Goal: Task Accomplishment & Management: Use online tool/utility

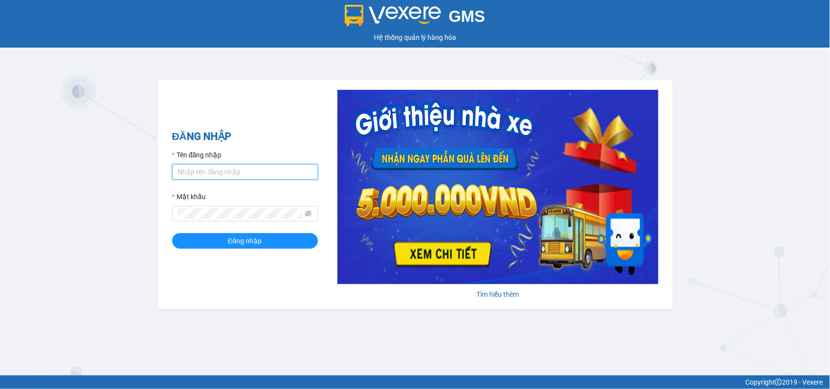
click at [208, 167] on input "Tên đăng nhập" at bounding box center [245, 172] width 146 height 16
type input "duyninhhoa.phucanex"
click at [172, 233] on button "Đăng nhập" at bounding box center [245, 241] width 146 height 16
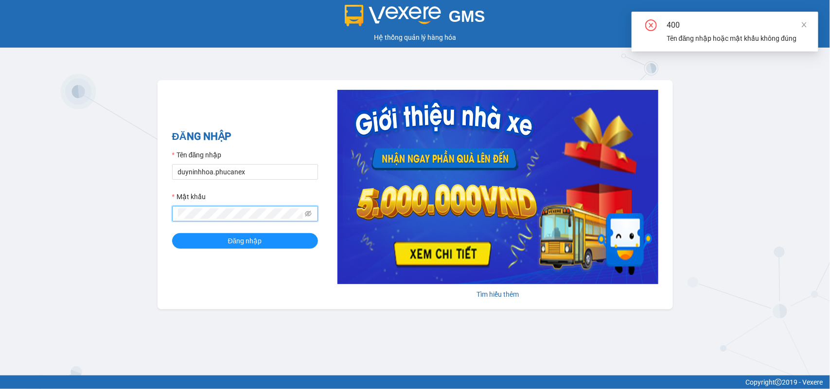
click at [172, 233] on button "Đăng nhập" at bounding box center [245, 241] width 146 height 16
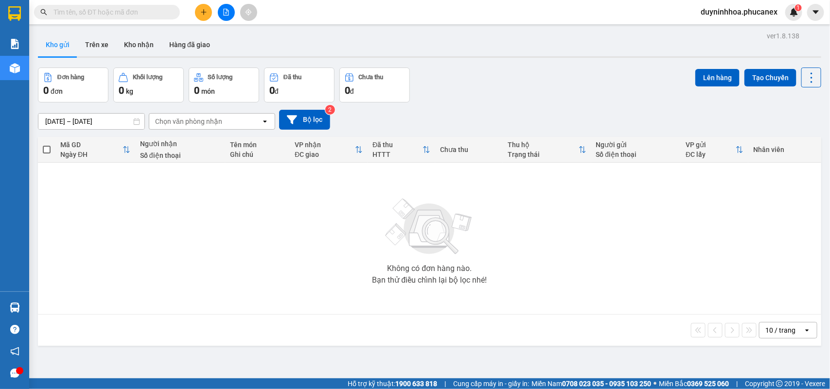
click at [195, 18] on div at bounding box center [226, 12] width 73 height 17
click at [206, 13] on icon "plus" at bounding box center [203, 12] width 7 height 7
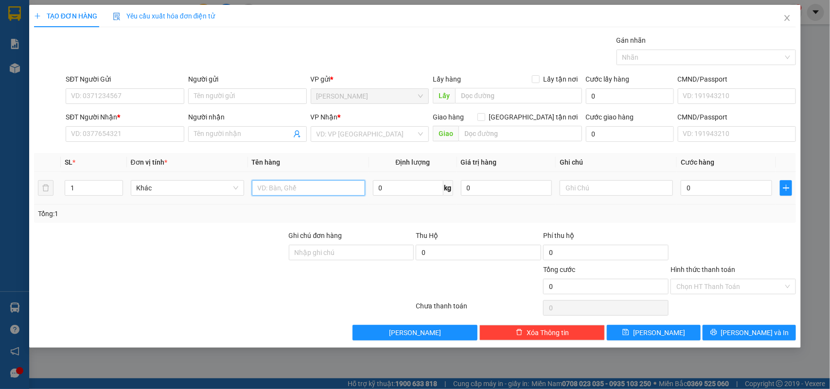
drag, startPoint x: 303, startPoint y: 192, endPoint x: 392, endPoint y: 167, distance: 92.6
click at [305, 191] on input "text" at bounding box center [308, 188] width 113 height 16
type input "17 lân"
click at [104, 188] on input "1" at bounding box center [93, 188] width 57 height 15
type input "17"
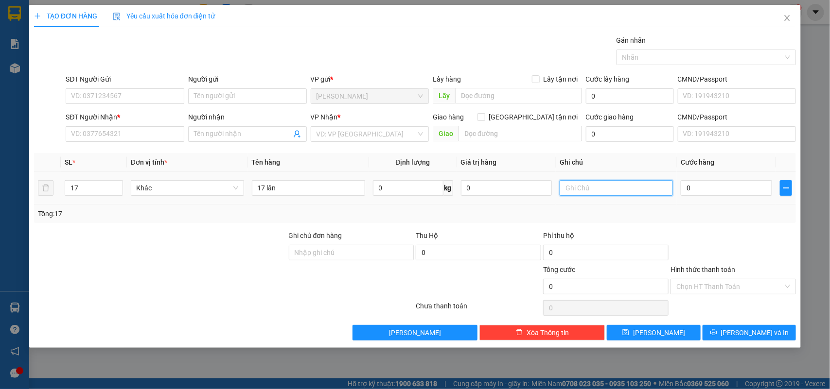
click at [576, 186] on input "text" at bounding box center [615, 188] width 113 height 16
type input "0237285"
click at [732, 191] on input "0" at bounding box center [725, 188] width 91 height 16
type input "1"
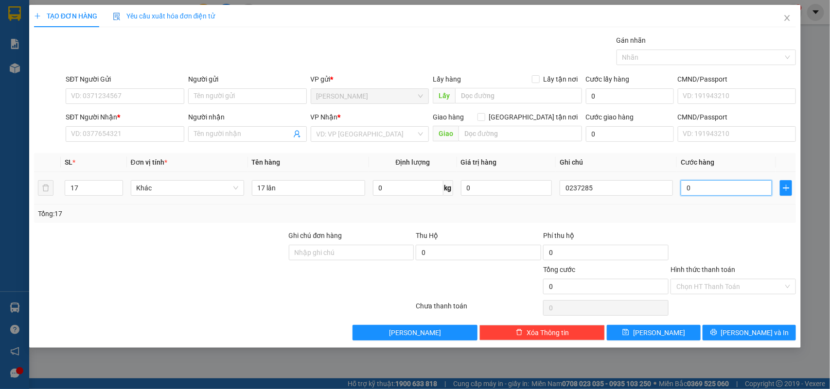
type input "1"
type input "13"
type input "130"
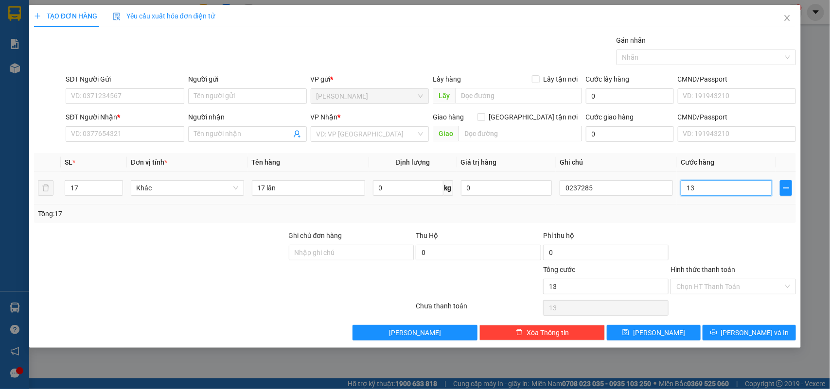
type input "130"
type input "1.300"
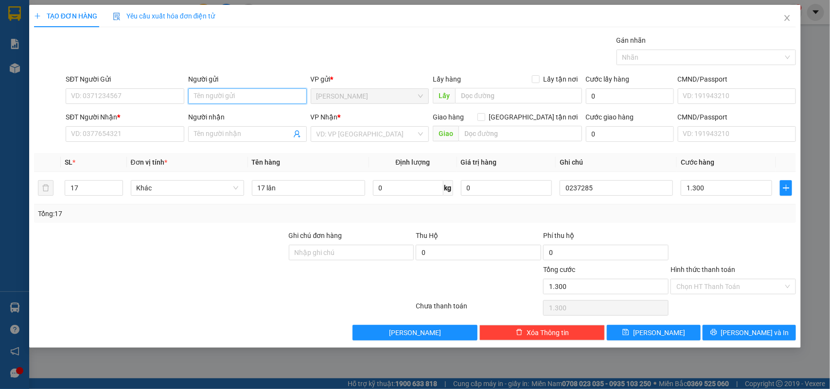
type input "1.300.000"
click at [233, 93] on input "Người gửi" at bounding box center [247, 96] width 119 height 16
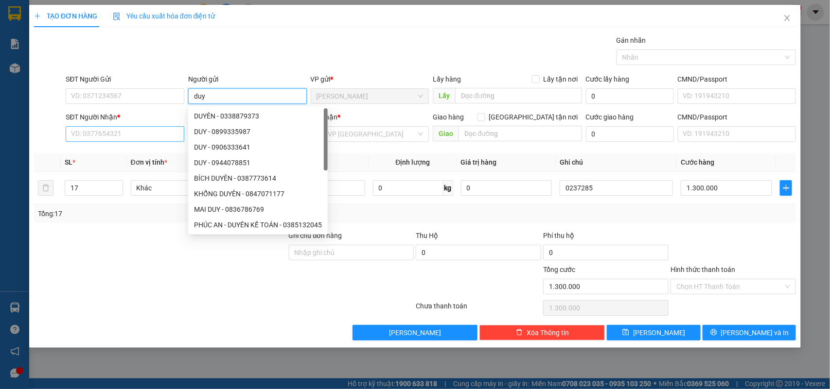
type input "duy"
click at [112, 133] on input "SĐT Người Nhận *" at bounding box center [125, 134] width 119 height 16
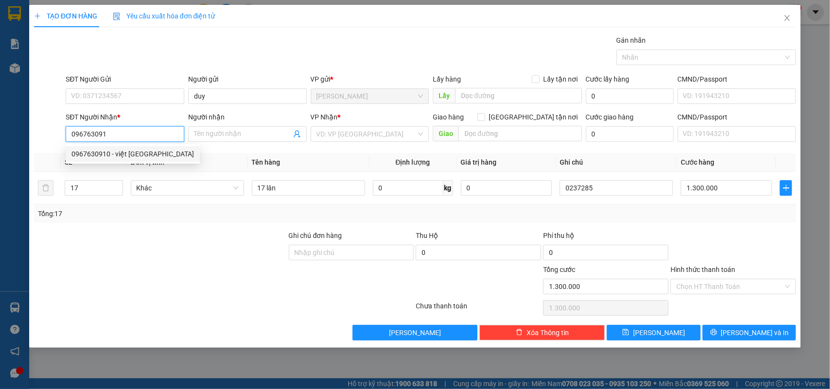
click at [136, 159] on div "0967630910 - việt [GEOGRAPHIC_DATA]" at bounding box center [132, 154] width 122 height 11
type input "0967630910"
type input "việt nga"
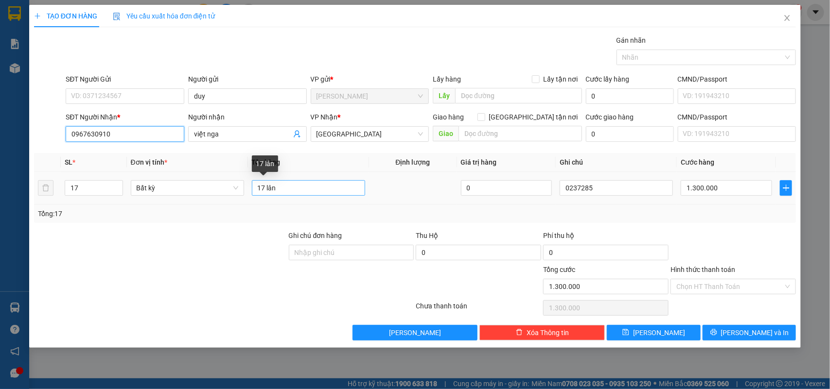
type input "0967630910"
click at [263, 192] on input "17 lân" at bounding box center [308, 188] width 113 height 16
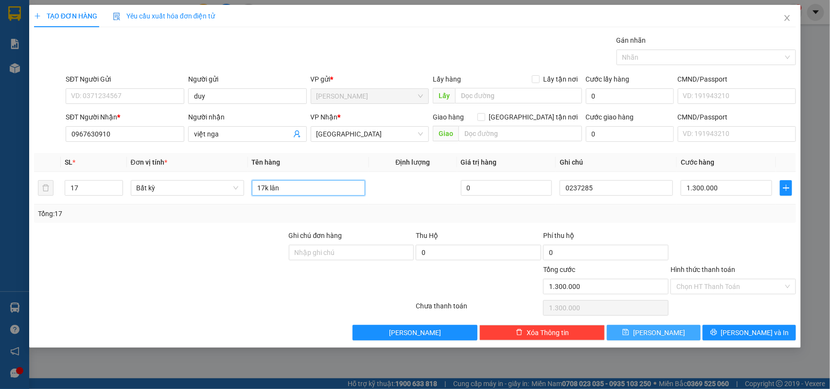
type input "17k lân"
click at [678, 331] on button "[PERSON_NAME]" at bounding box center [653, 333] width 93 height 16
type input "1"
type input "0"
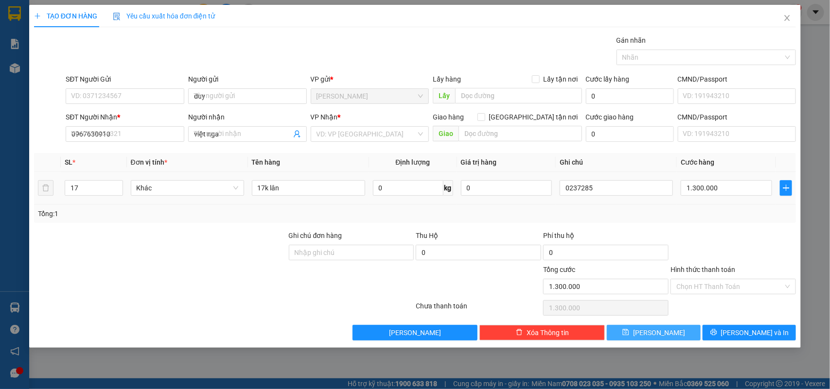
type input "0"
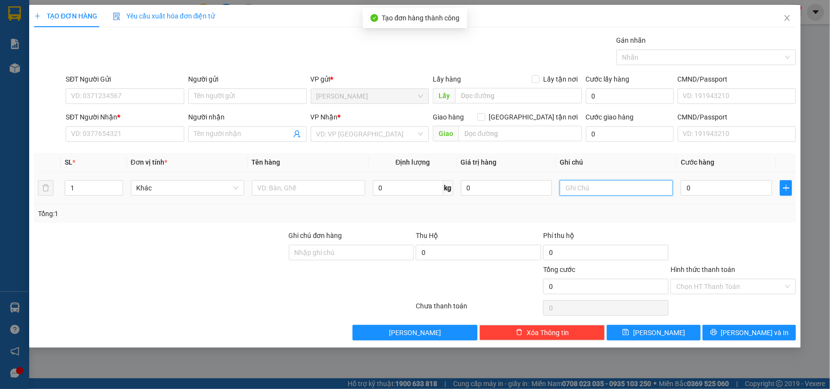
drag, startPoint x: 580, startPoint y: 192, endPoint x: 829, endPoint y: 68, distance: 278.6
click at [584, 191] on input "text" at bounding box center [615, 188] width 113 height 16
type input "0237286"
click at [702, 188] on input "0" at bounding box center [725, 188] width 91 height 16
type input "3"
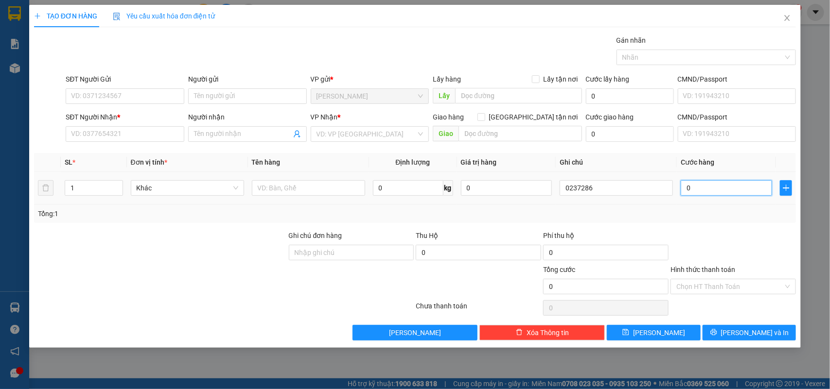
type input "3"
type input "30"
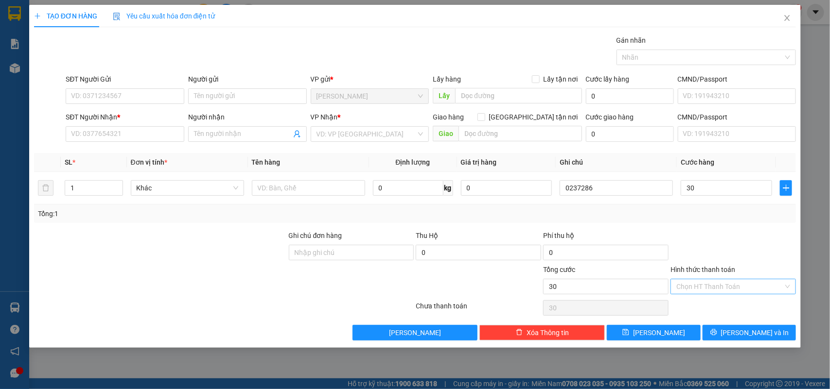
type input "30.000"
click at [734, 289] on input "Hình thức thanh toán" at bounding box center [729, 286] width 107 height 15
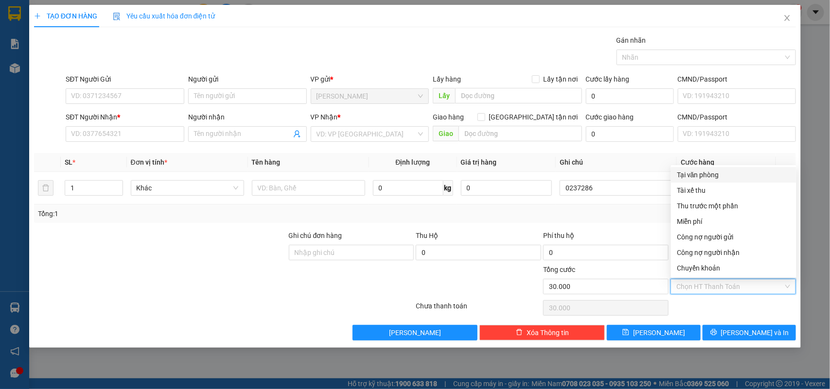
click at [715, 170] on div "Tại văn phòng" at bounding box center [734, 175] width 114 height 11
type input "0"
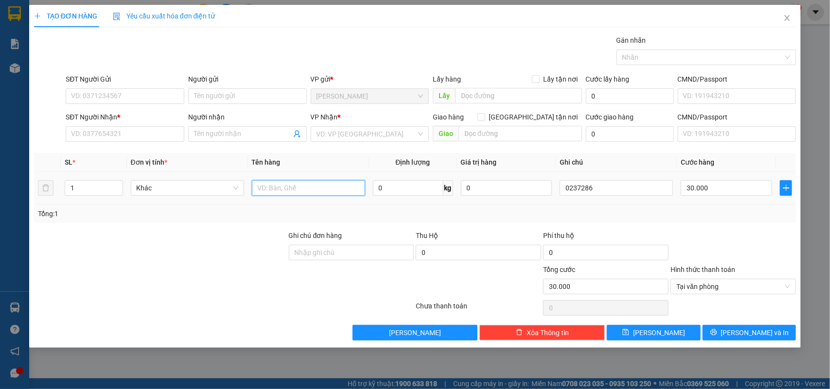
click at [274, 186] on input "text" at bounding box center [308, 188] width 113 height 16
type input "1t"
click at [221, 95] on input "Người gửi" at bounding box center [247, 96] width 119 height 16
type input "0984954499"
drag, startPoint x: 242, startPoint y: 98, endPoint x: 0, endPoint y: 69, distance: 243.7
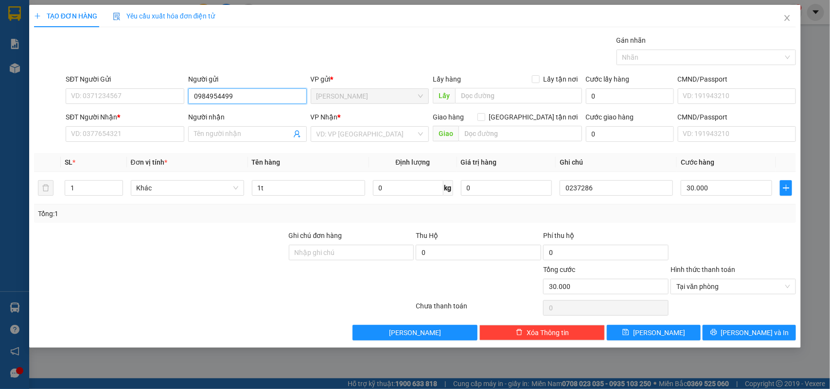
click at [0, 69] on div "TẠO ĐƠN HÀNG Yêu cầu xuất hóa đơn điện tử Transit Pickup Surcharge Ids Transit …" at bounding box center [415, 194] width 830 height 389
click at [73, 93] on input "SĐT Người Gửi" at bounding box center [125, 96] width 119 height 16
paste input "0984954499"
type input "0984954499"
click at [220, 98] on input "Người gửi" at bounding box center [247, 96] width 119 height 16
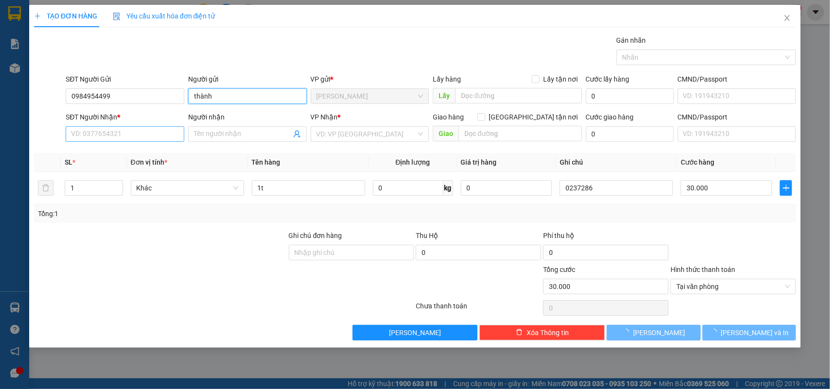
type input "thành"
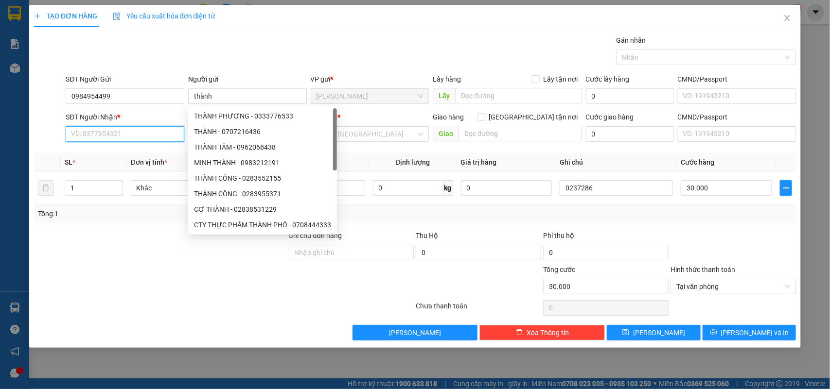
click at [130, 130] on input "SĐT Người Nhận *" at bounding box center [125, 134] width 119 height 16
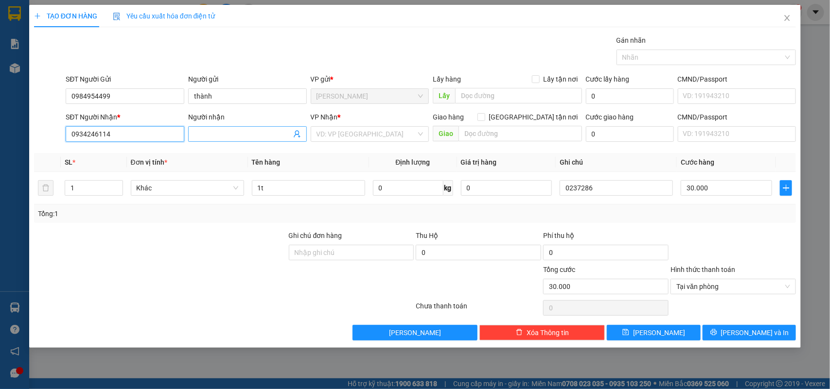
type input "0934246114"
click at [231, 135] on input "Người nhận" at bounding box center [242, 134] width 97 height 11
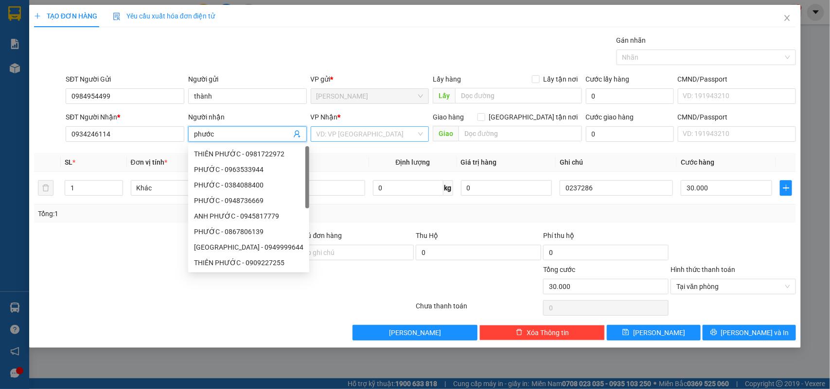
type input "phước"
click at [360, 134] on input "search" at bounding box center [366, 134] width 100 height 15
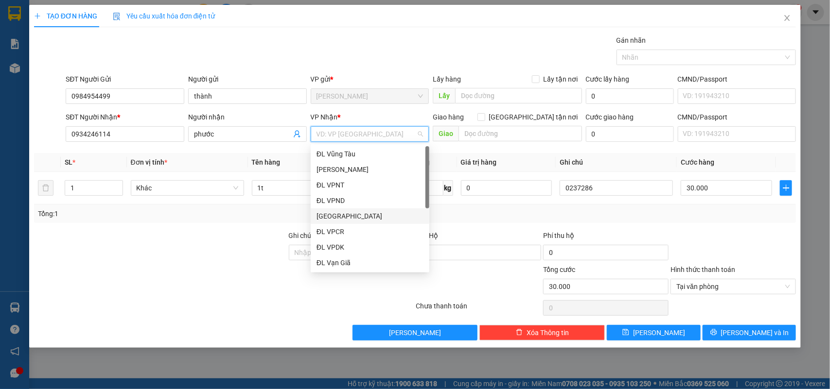
click at [340, 217] on div "[GEOGRAPHIC_DATA]" at bounding box center [369, 216] width 107 height 11
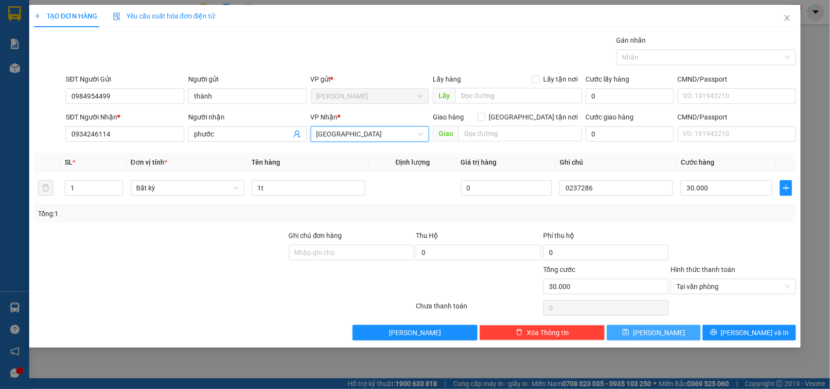
click at [636, 334] on button "[PERSON_NAME]" at bounding box center [653, 333] width 93 height 16
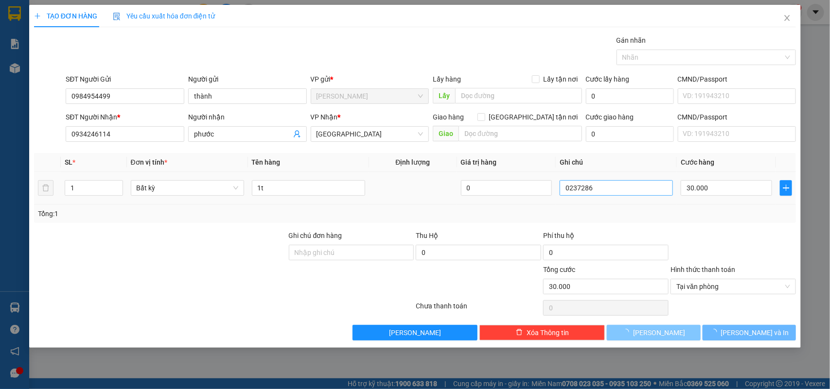
type input "0"
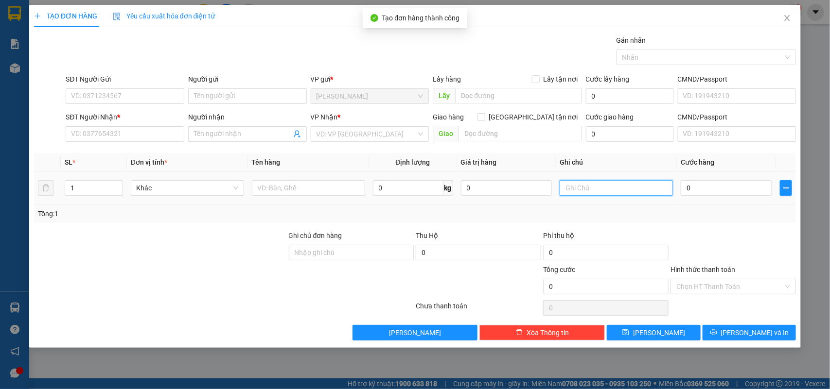
drag, startPoint x: 620, startPoint y: 193, endPoint x: 829, endPoint y: 39, distance: 259.6
click at [623, 191] on input "text" at bounding box center [615, 188] width 113 height 16
type input "0237287"
click at [715, 183] on input "0" at bounding box center [725, 188] width 91 height 16
type input "3"
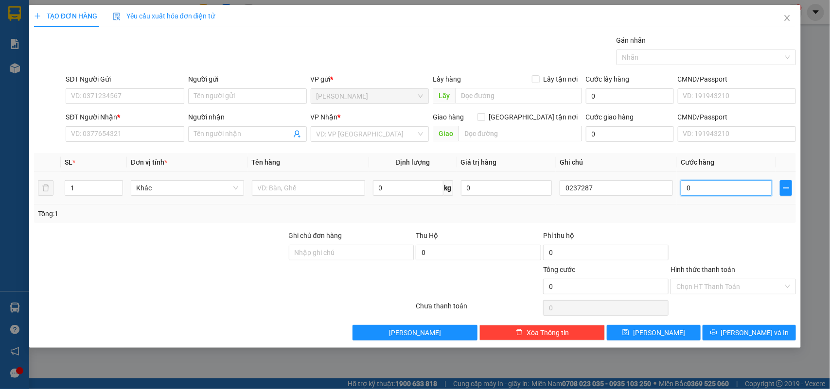
type input "3"
type input "30"
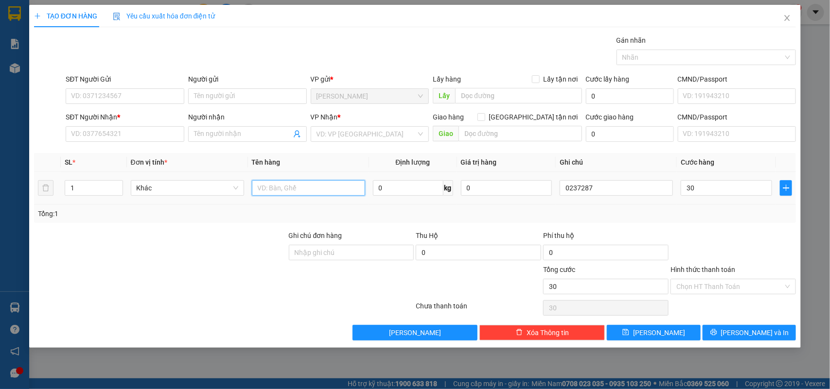
type input "30.000"
click at [265, 193] on input "text" at bounding box center [308, 188] width 113 height 16
type input "1t"
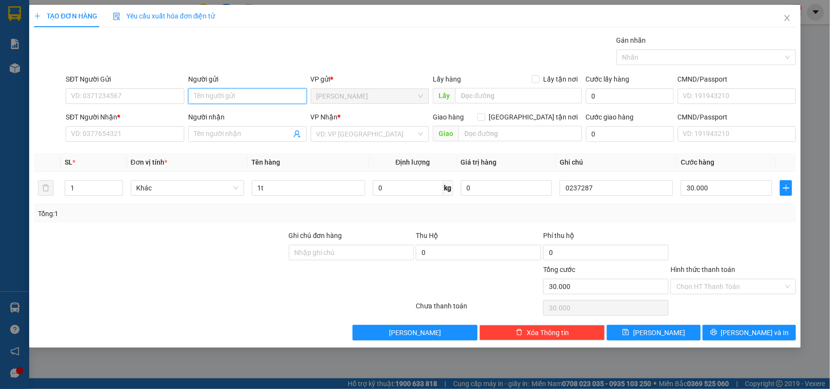
click at [227, 99] on input "Người gửi" at bounding box center [247, 96] width 119 height 16
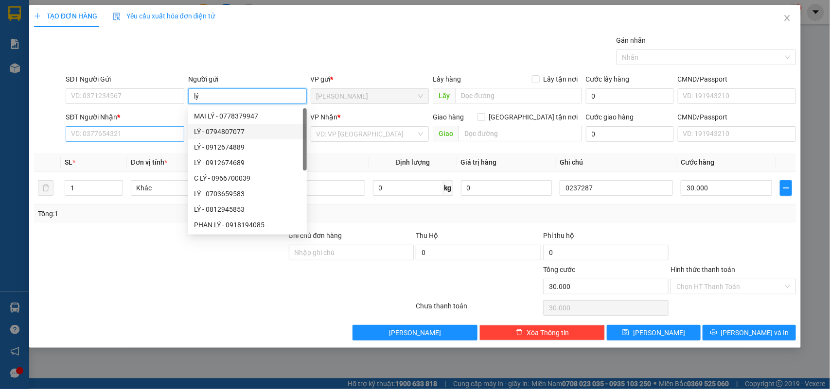
type input "lý"
click at [123, 138] on input "SĐT Người Nhận *" at bounding box center [125, 134] width 119 height 16
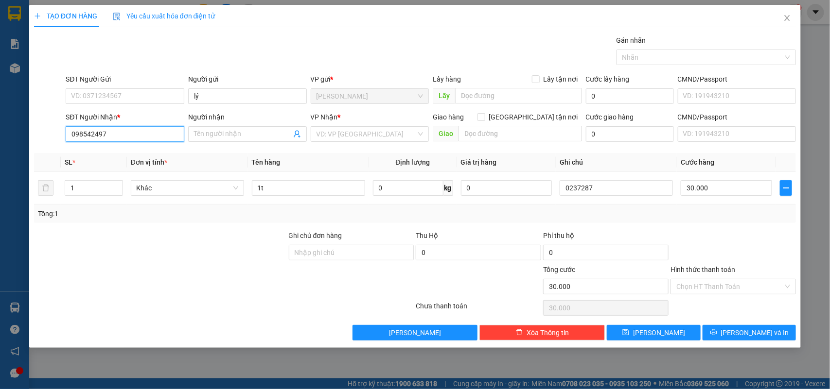
type input "0985424971"
click at [107, 158] on div "0985424971 - NHẪN" at bounding box center [124, 154] width 107 height 11
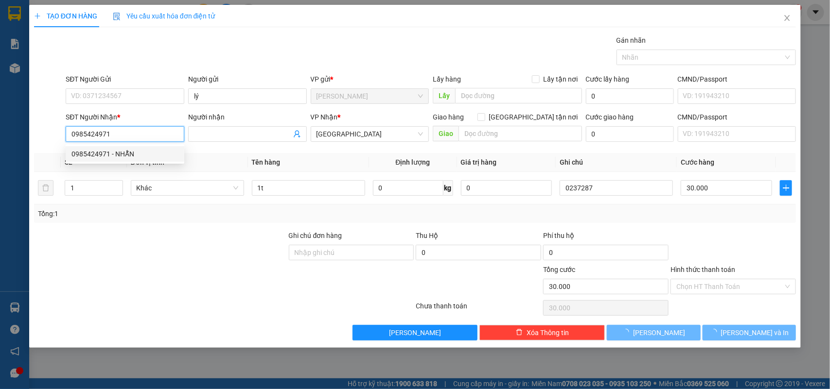
type input "NHẪN"
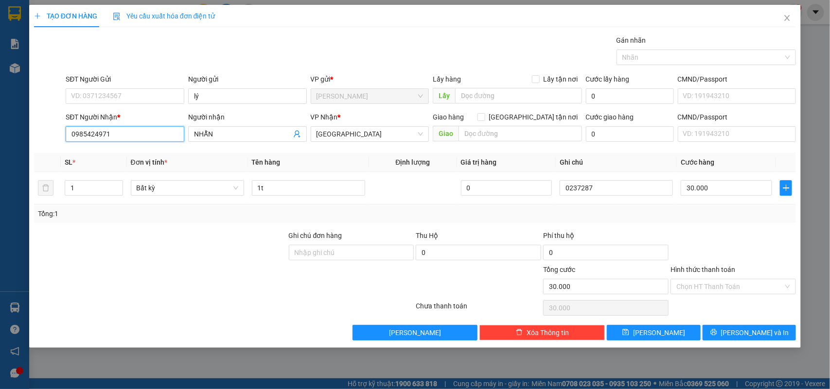
drag, startPoint x: 122, startPoint y: 133, endPoint x: 0, endPoint y: 120, distance: 123.1
click at [0, 120] on div "TẠO ĐƠN HÀNG Yêu cầu xuất hóa đơn điện tử Transit Pickup Surcharge Ids Transit …" at bounding box center [415, 194] width 830 height 389
type input "0985424971"
click at [750, 285] on input "Hình thức thanh toán" at bounding box center [729, 286] width 107 height 15
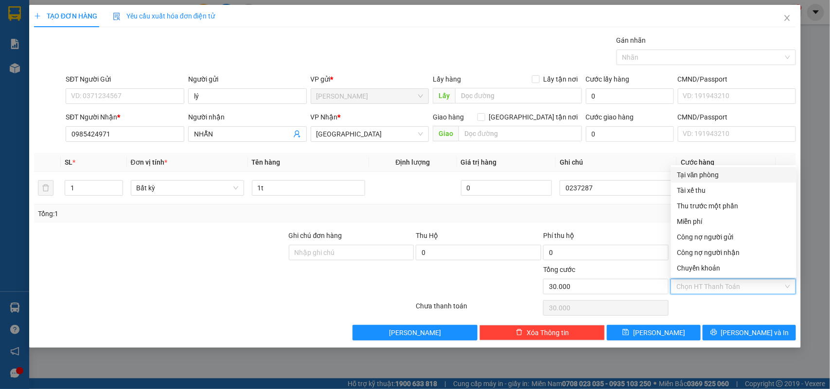
click at [691, 169] on div "Tại văn phòng" at bounding box center [733, 175] width 125 height 16
type input "0"
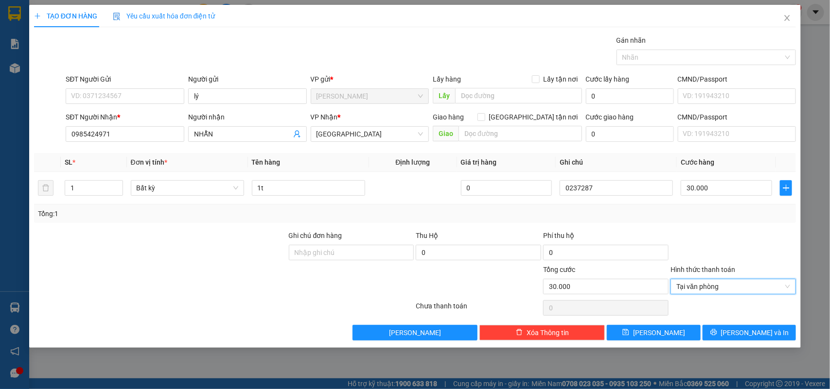
click at [662, 348] on div "TẠO ĐƠN HÀNG Yêu cầu xuất hóa đơn điện tử Transit Pickup Surcharge Ids Transit …" at bounding box center [415, 176] width 772 height 343
click at [660, 325] on div "Transit Pickup Surcharge Ids Transit Deliver Surcharge Ids Transit Deliver Surc…" at bounding box center [415, 188] width 762 height 306
click at [617, 336] on button "[PERSON_NAME]" at bounding box center [653, 333] width 93 height 16
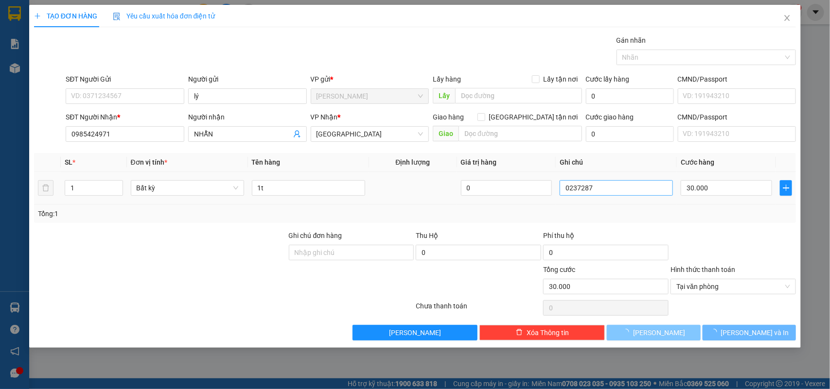
type input "0"
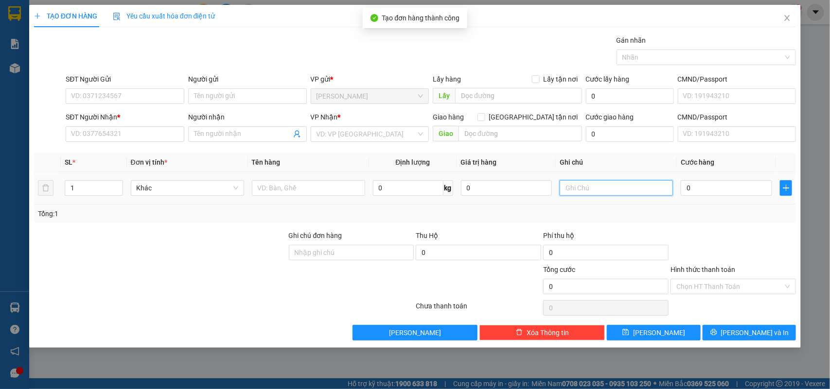
click at [601, 185] on input "text" at bounding box center [615, 188] width 113 height 16
type input "0237288"
click at [716, 193] on input "0" at bounding box center [725, 188] width 91 height 16
type input "8"
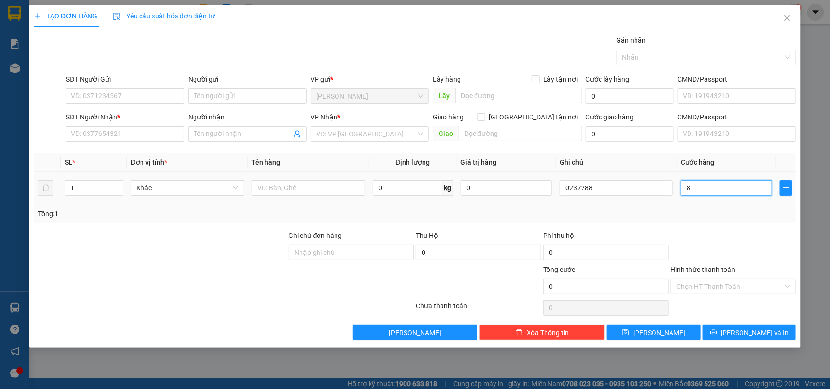
type input "8"
type input "80"
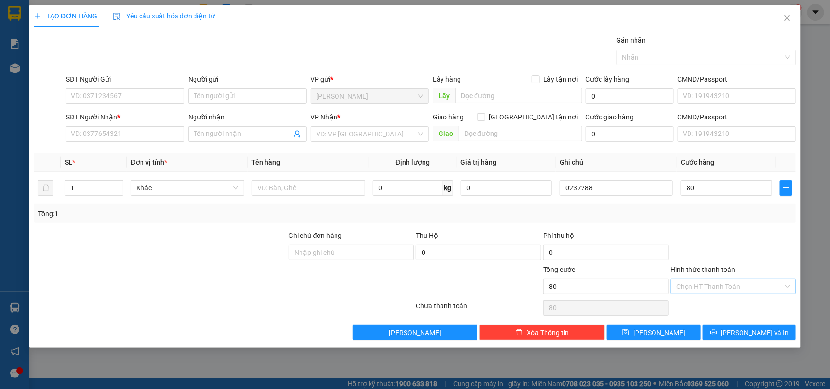
type input "80.000"
click at [715, 290] on input "Hình thức thanh toán" at bounding box center [729, 286] width 107 height 15
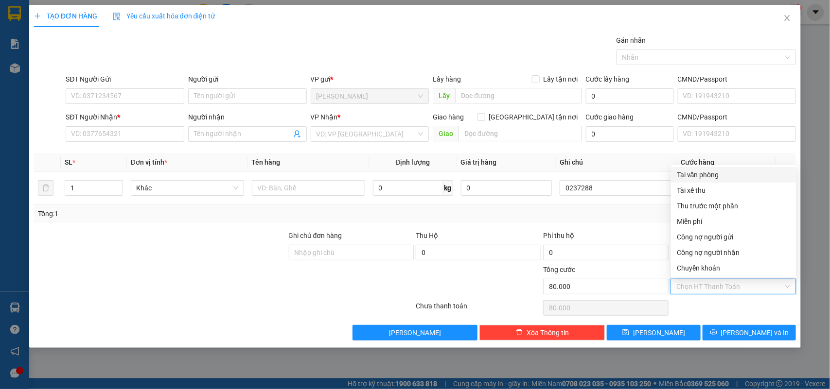
click at [709, 178] on div "Tại văn phòng" at bounding box center [734, 175] width 114 height 11
type input "0"
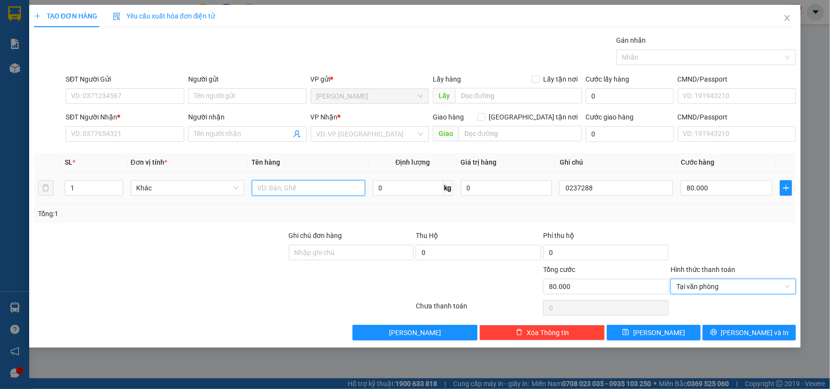
click at [327, 192] on input "text" at bounding box center [308, 188] width 113 height 16
type input "1tx 1bao"
click at [51, 192] on tr "1 Khác 1tx 1bao 0 kg 0 0237288 80.000" at bounding box center [415, 188] width 762 height 33
type input "2"
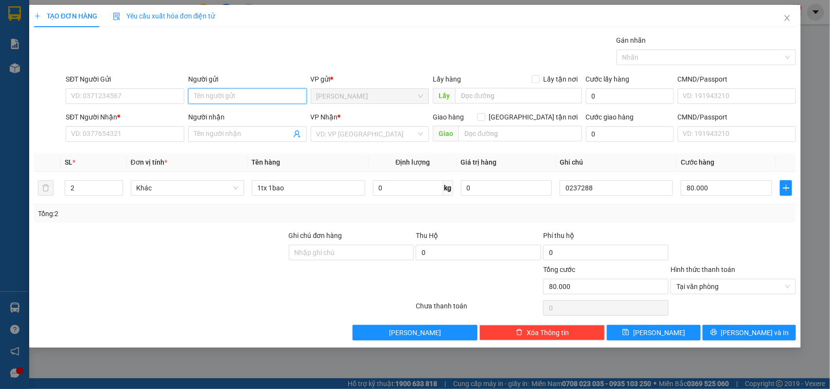
click at [222, 96] on input "Người gửi" at bounding box center [247, 96] width 119 height 16
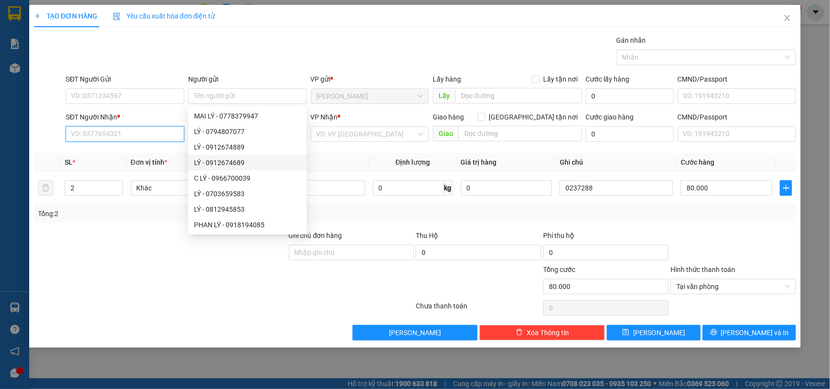
click at [103, 136] on input "SĐT Người Nhận *" at bounding box center [125, 134] width 119 height 16
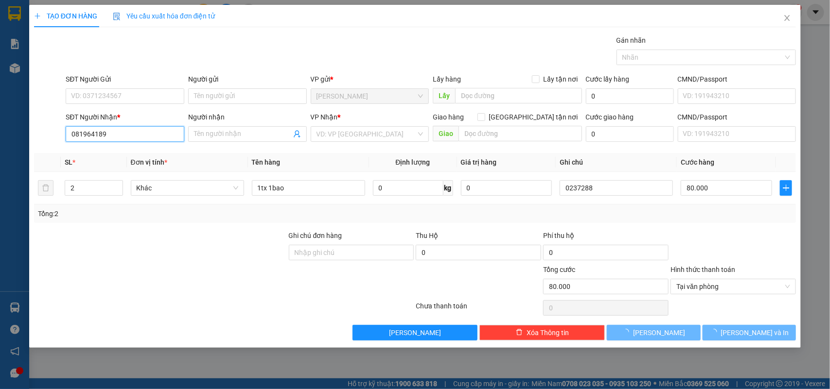
type input "0819641891"
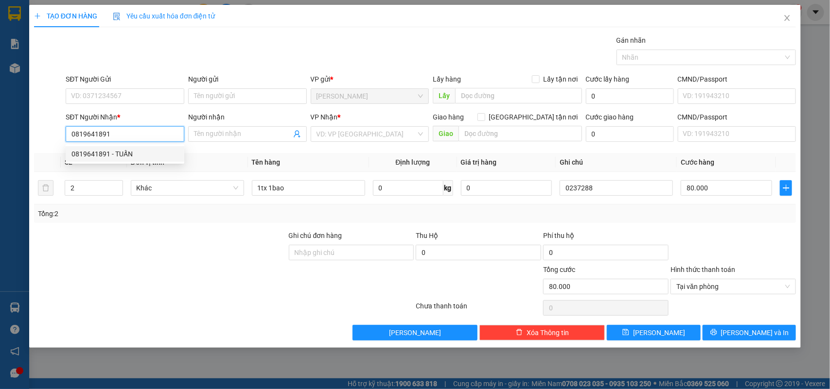
click at [88, 154] on div "0819641891 - TUẤN" at bounding box center [124, 154] width 107 height 11
type input "TUẤN"
type input "0819641891"
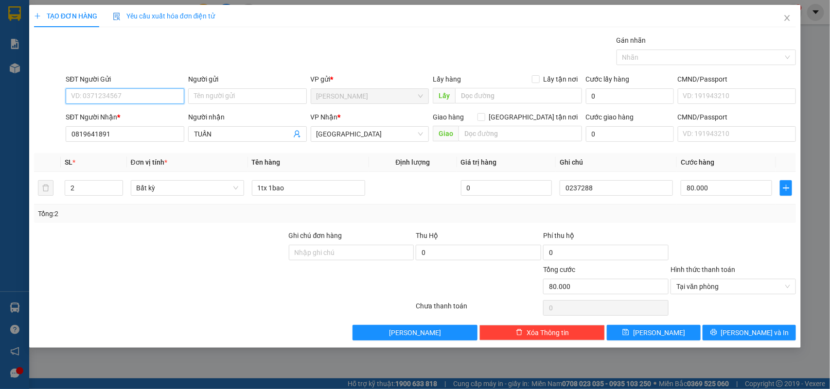
click at [159, 101] on input "SĐT Người Gửi" at bounding box center [125, 96] width 119 height 16
click at [205, 89] on input "Người gửi" at bounding box center [247, 96] width 119 height 16
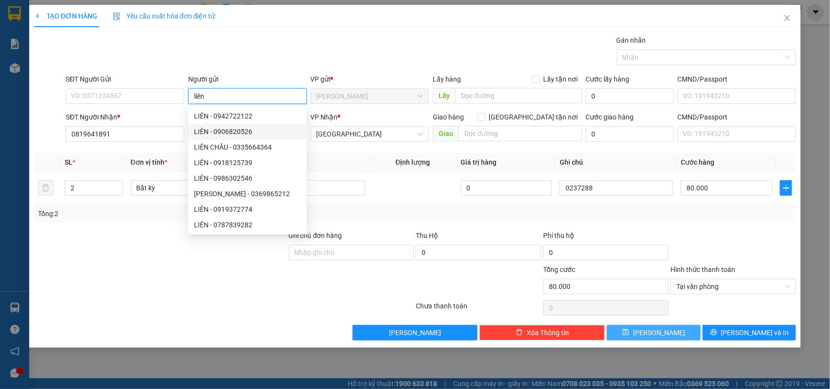
type input "liên"
click at [633, 333] on button "[PERSON_NAME]" at bounding box center [653, 333] width 93 height 16
type input "1"
type input "0"
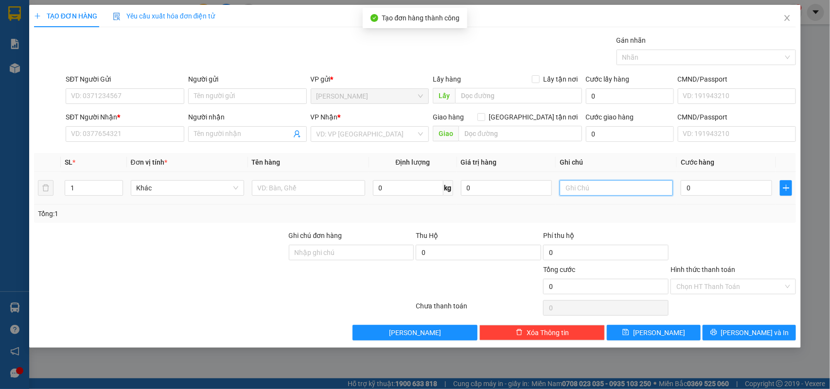
click at [630, 190] on input "text" at bounding box center [615, 188] width 113 height 16
type input "0237289"
click at [695, 193] on input "0" at bounding box center [725, 188] width 91 height 16
type input "2"
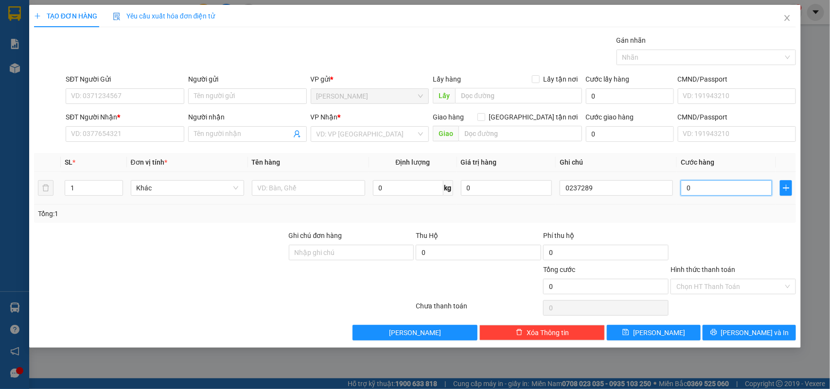
type input "2"
type input "20"
type input "20.000"
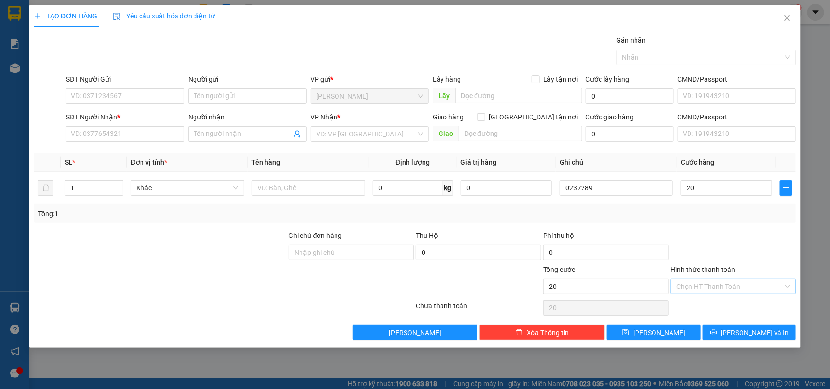
type input "20.000"
click at [705, 287] on input "Hình thức thanh toán" at bounding box center [729, 286] width 107 height 15
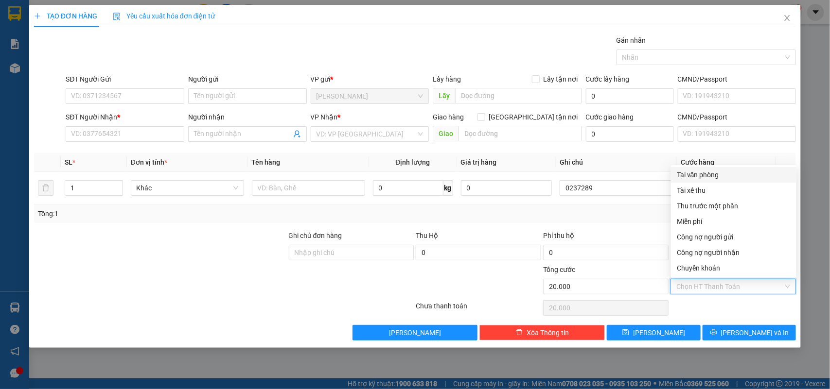
click at [712, 173] on div "Tại văn phòng" at bounding box center [734, 175] width 114 height 11
type input "0"
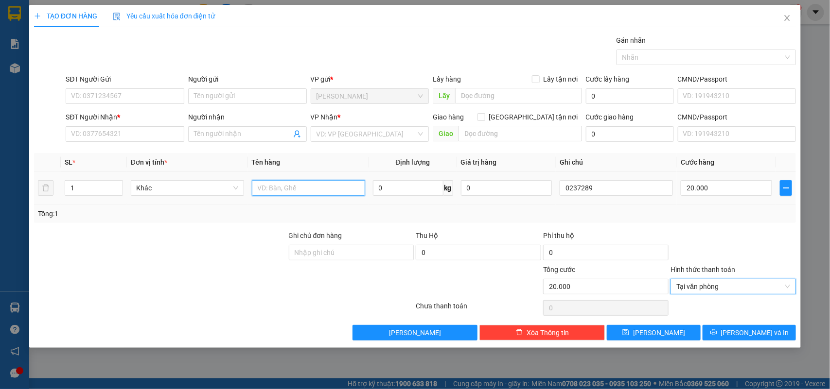
click at [278, 188] on input "text" at bounding box center [308, 188] width 113 height 16
type input "1h"
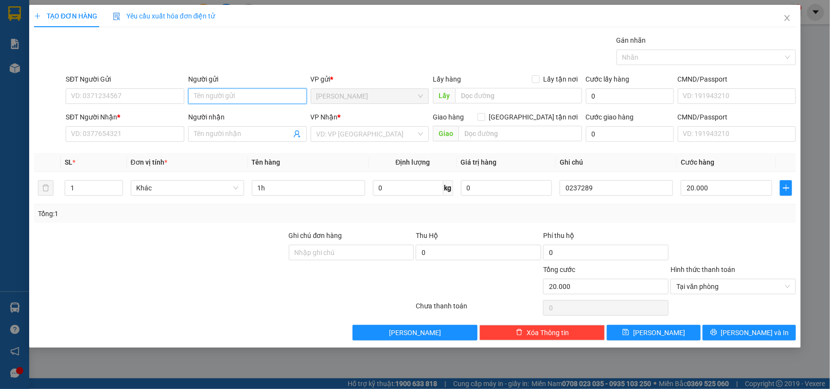
click at [213, 88] on input "Người gửi" at bounding box center [247, 96] width 119 height 16
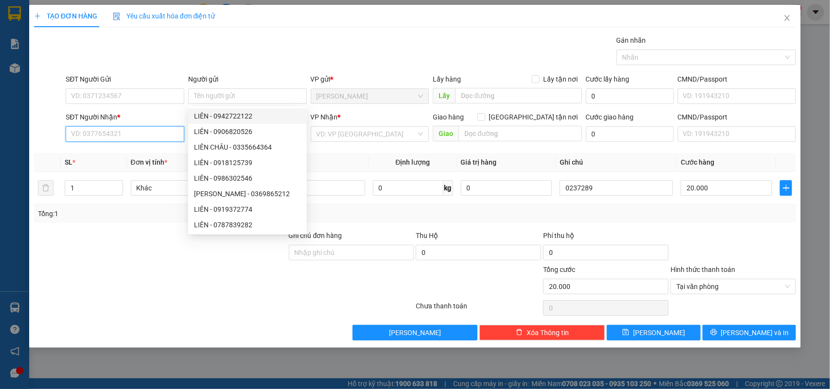
click at [146, 133] on input "SĐT Người Nhận *" at bounding box center [125, 134] width 119 height 16
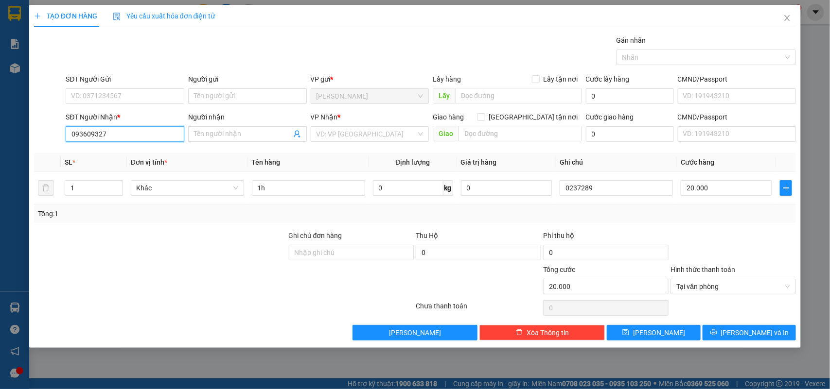
type input "0936093279"
click at [144, 149] on div "0936093279 - [PERSON_NAME]" at bounding box center [124, 154] width 107 height 11
type input "DINH"
type input "0936093279"
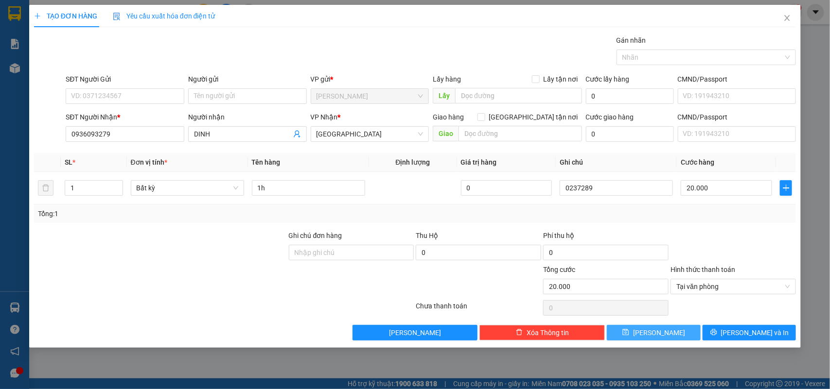
click at [629, 336] on icon "save" at bounding box center [625, 332] width 7 height 7
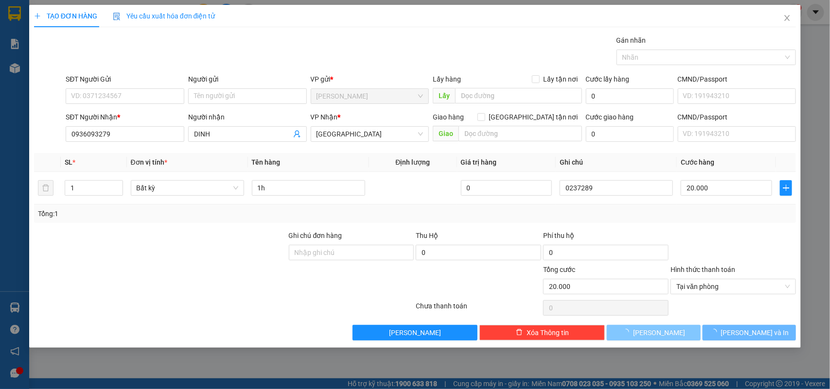
type input "0"
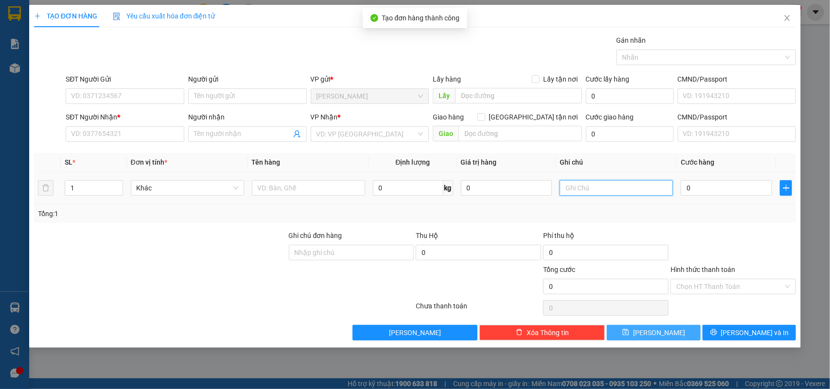
click at [617, 187] on input "text" at bounding box center [615, 188] width 113 height 16
type input "0237290"
click at [714, 192] on input "0" at bounding box center [725, 188] width 91 height 16
type input "3"
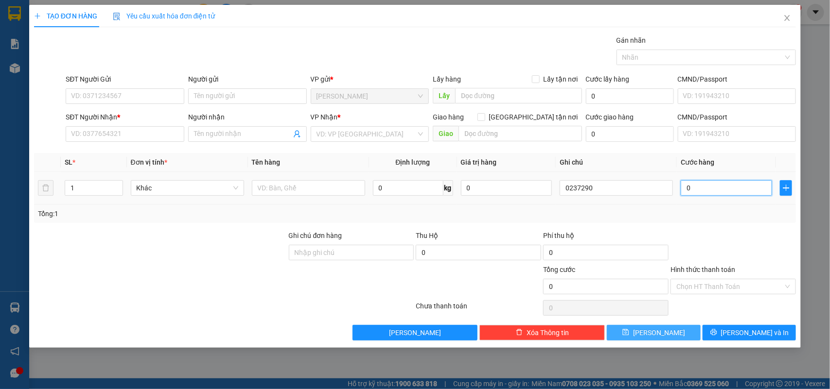
type input "3"
type input "30"
type input "30.000"
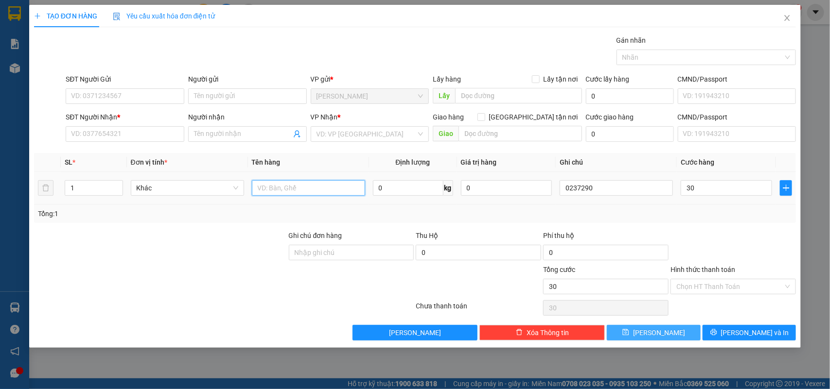
type input "30.000"
click at [339, 188] on input "text" at bounding box center [308, 188] width 113 height 16
type input "1bao"
click at [252, 94] on input "Người gửi" at bounding box center [247, 96] width 119 height 16
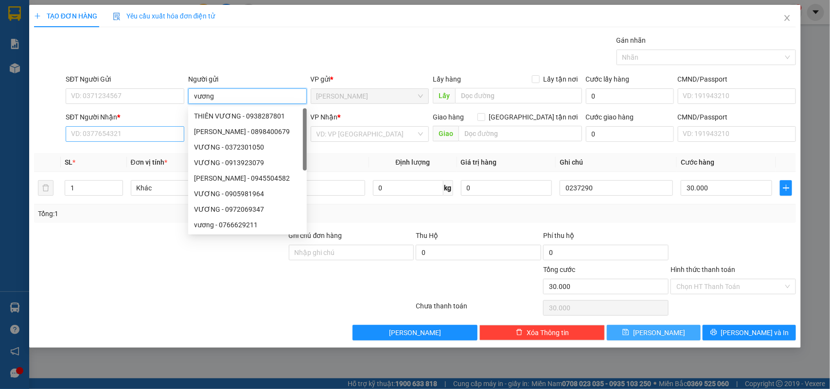
type input "vương"
click at [121, 137] on input "SĐT Người Nhận *" at bounding box center [125, 134] width 119 height 16
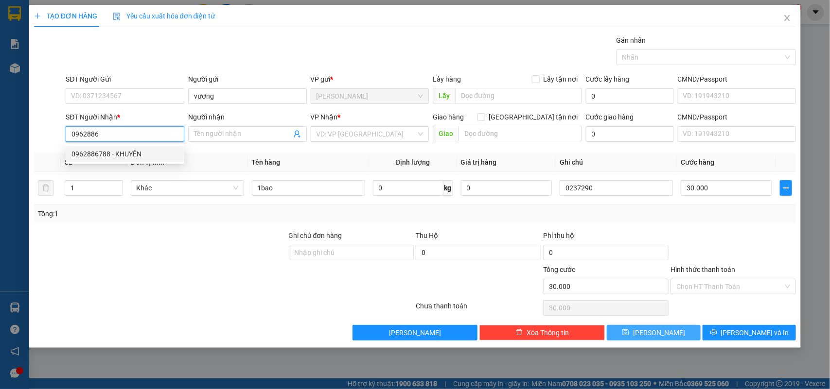
click at [85, 156] on div "0962886788 - KHUYÊN" at bounding box center [124, 154] width 107 height 11
type input "0962886788"
type input "KHUYÊN"
type input "0962886788"
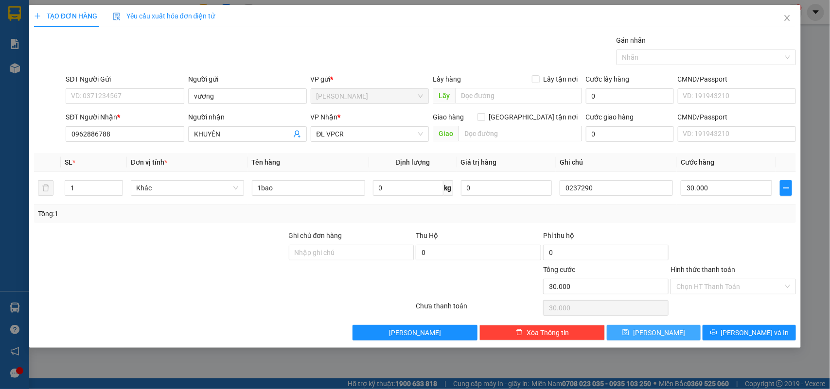
click at [633, 334] on button "[PERSON_NAME]" at bounding box center [653, 333] width 93 height 16
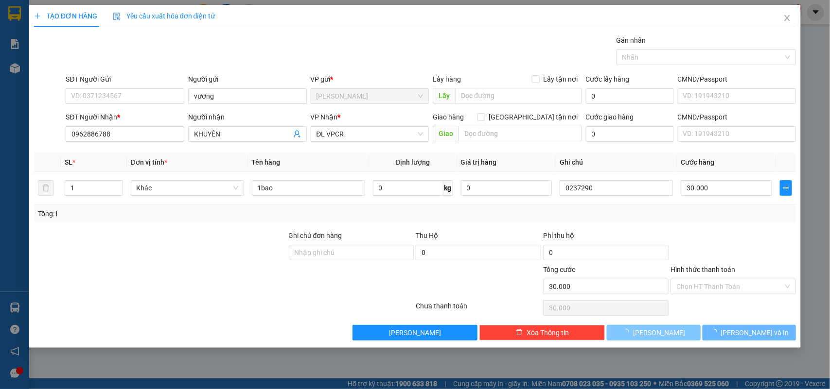
type input "0"
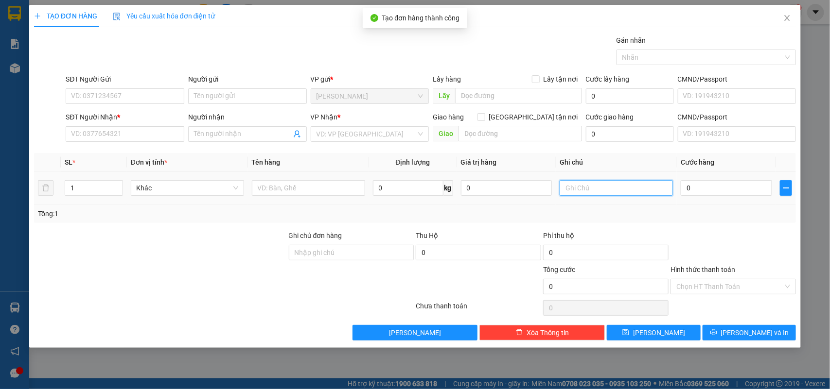
click at [589, 184] on input "text" at bounding box center [615, 188] width 113 height 16
type input "0237291"
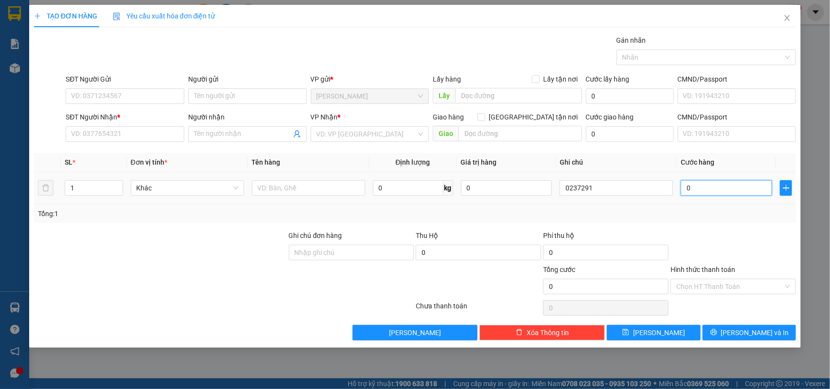
click at [717, 186] on input "0" at bounding box center [725, 188] width 91 height 16
type input "4"
type input "40"
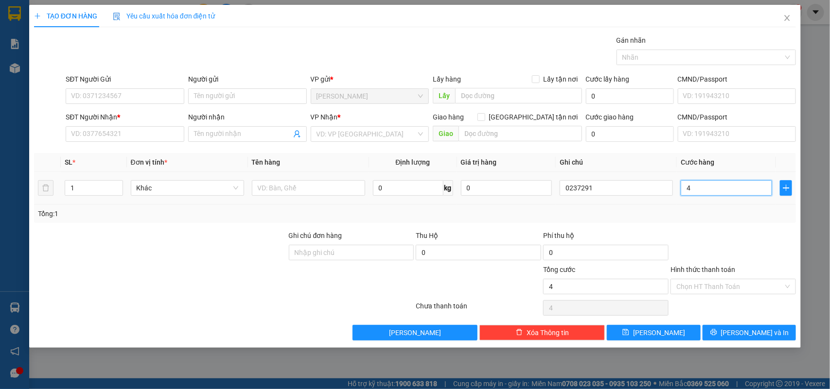
type input "40"
type input "40.000"
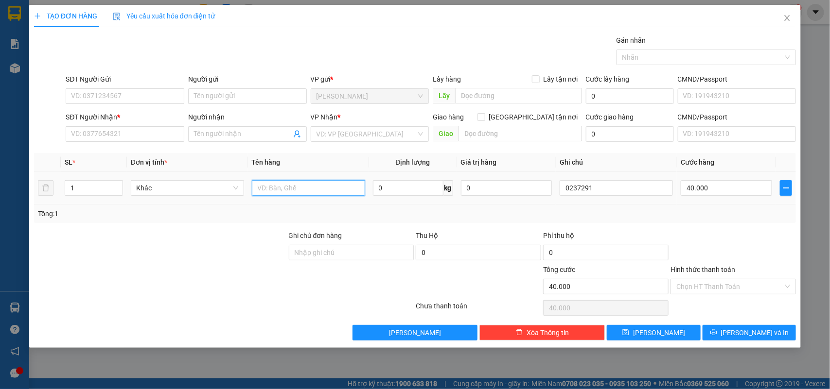
click at [287, 190] on input "text" at bounding box center [308, 188] width 113 height 16
type input "1tx"
click at [215, 94] on input "Người gửi" at bounding box center [247, 96] width 119 height 16
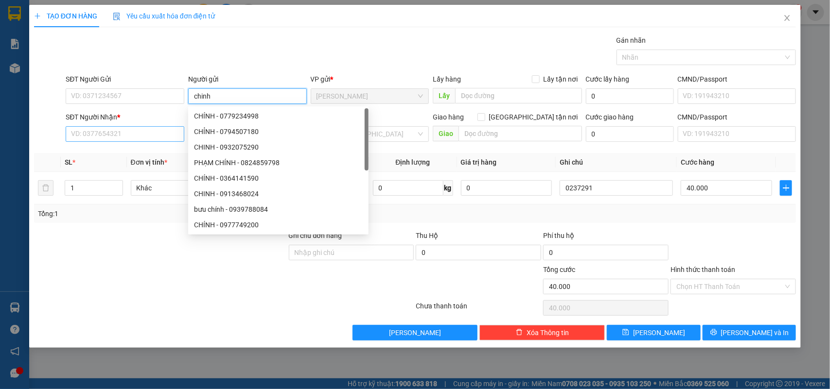
type input "chinh"
click at [75, 130] on input "SĐT Người Nhận *" at bounding box center [125, 134] width 119 height 16
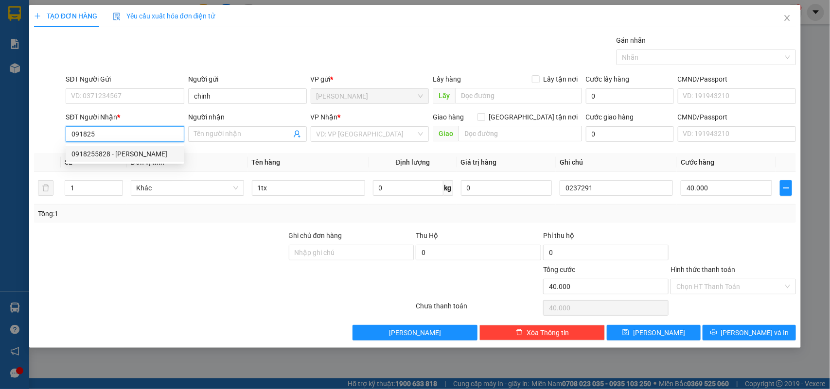
click at [139, 158] on div "0918255828 - [PERSON_NAME]" at bounding box center [124, 154] width 107 height 11
type input "0918255828"
type input "CHINH"
type input "0918255828"
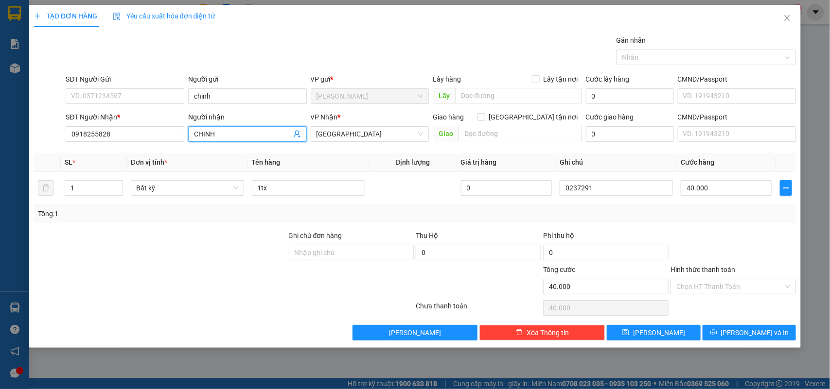
drag, startPoint x: 221, startPoint y: 135, endPoint x: 15, endPoint y: 113, distance: 207.7
click at [15, 113] on div "TẠO ĐƠN HÀNG Yêu cầu xuất hóa đơn điện tử Transit Pickup Surcharge Ids Transit …" at bounding box center [415, 194] width 830 height 389
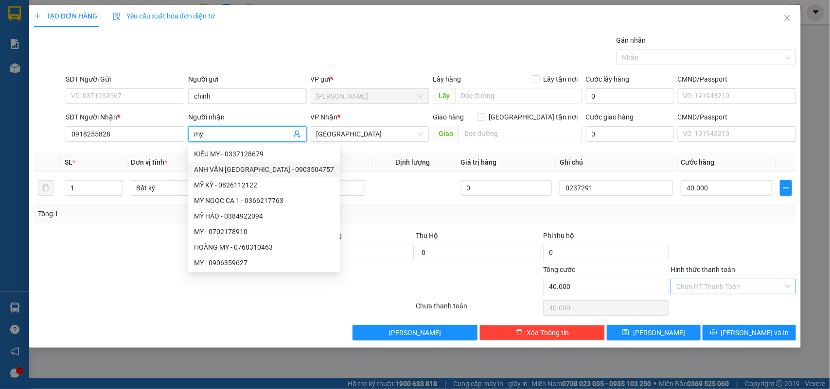
type input "my"
click at [753, 280] on input "Hình thức thanh toán" at bounding box center [729, 286] width 107 height 15
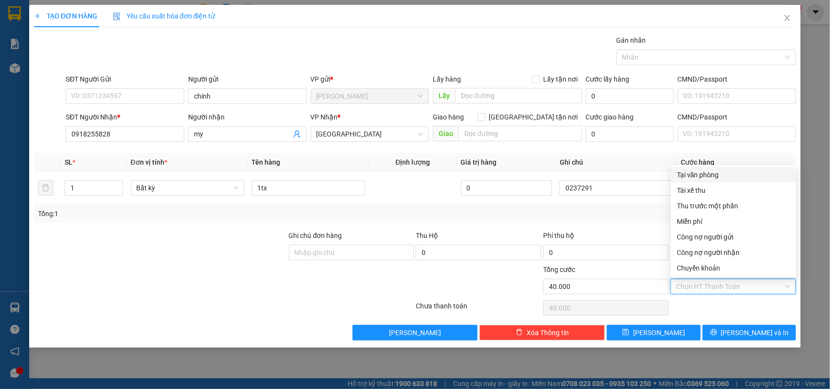
click at [700, 172] on div "Tại văn phòng" at bounding box center [734, 175] width 114 height 11
type input "0"
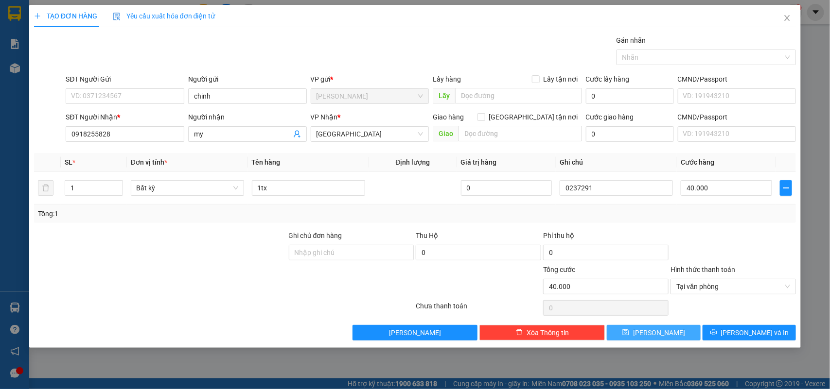
click at [631, 329] on button "[PERSON_NAME]" at bounding box center [653, 333] width 93 height 16
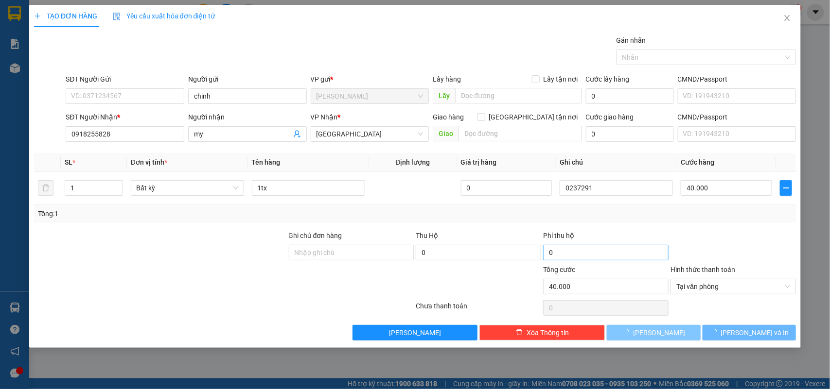
type input "0"
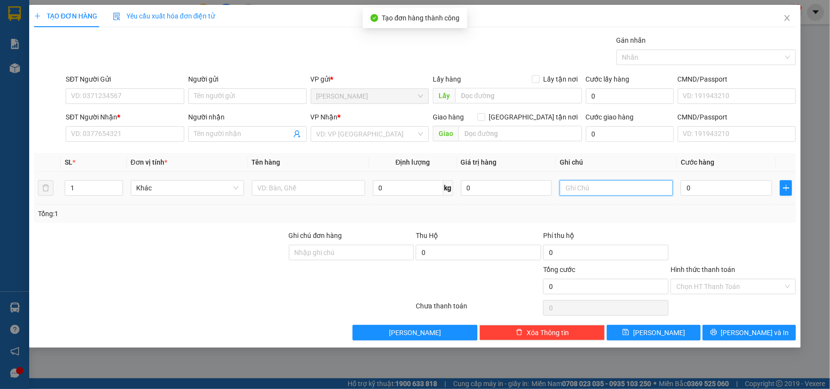
click at [618, 186] on input "text" at bounding box center [615, 188] width 113 height 16
type input "0237292"
click at [717, 189] on input "0" at bounding box center [725, 188] width 91 height 16
type input "7"
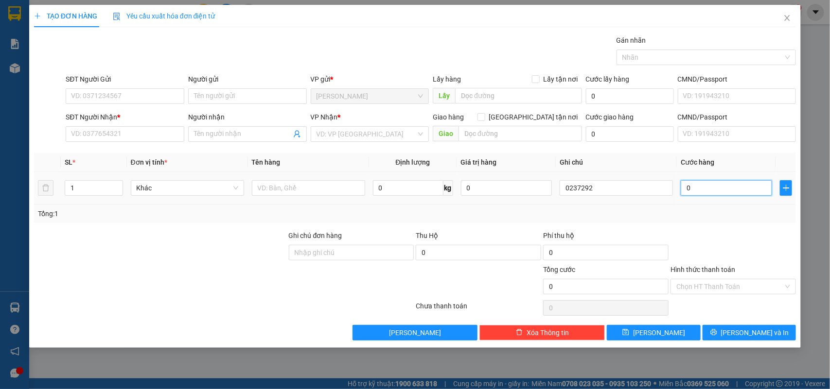
type input "7"
type input "70"
type input "70.000"
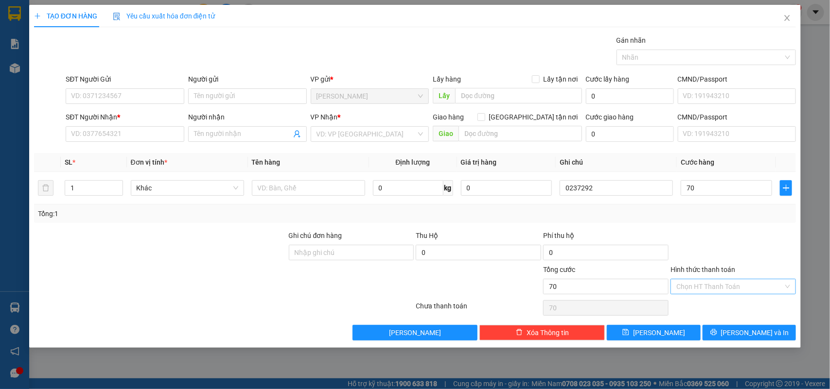
type input "70.000"
click at [718, 287] on input "Hình thức thanh toán" at bounding box center [729, 286] width 107 height 15
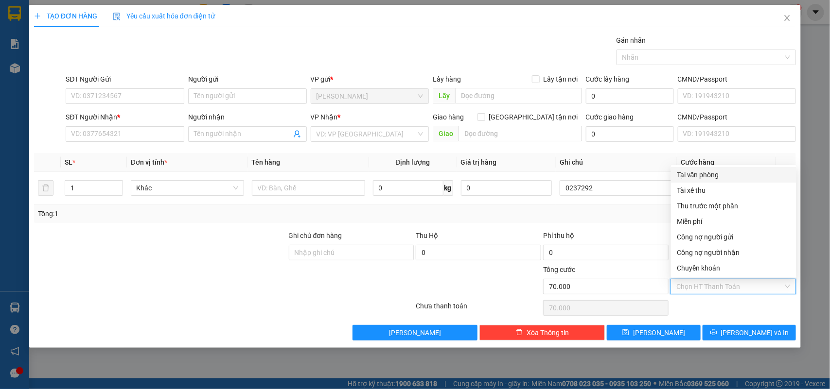
click at [706, 168] on div "Tại văn phòng" at bounding box center [733, 175] width 125 height 16
type input "0"
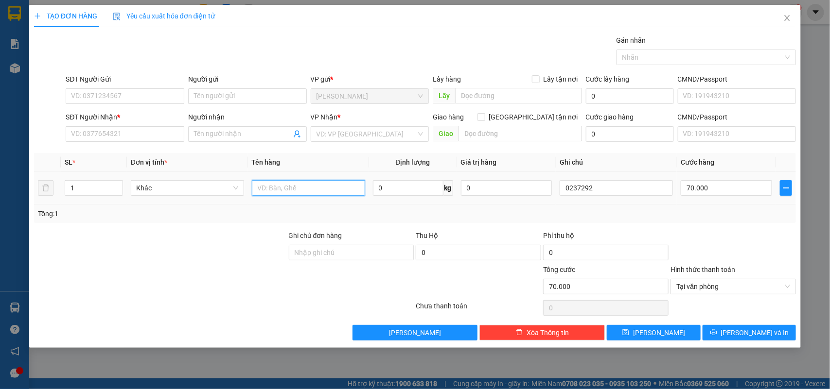
click at [310, 194] on input "text" at bounding box center [308, 188] width 113 height 16
type input "1bao"
click at [265, 89] on input "Người gửi" at bounding box center [247, 96] width 119 height 16
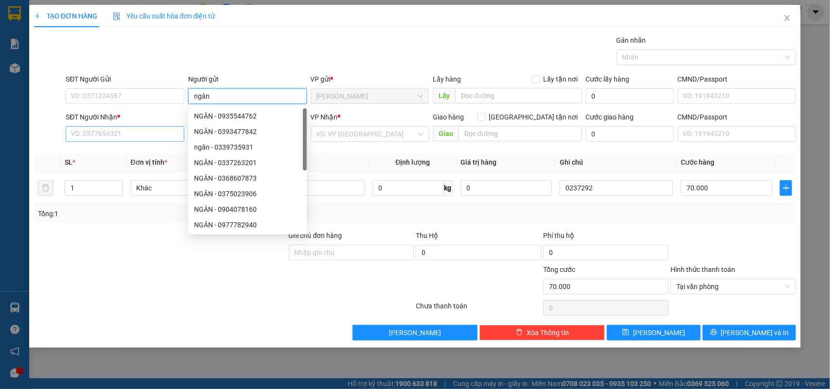
type input "ngân"
click at [88, 135] on input "SĐT Người Nhận *" at bounding box center [125, 134] width 119 height 16
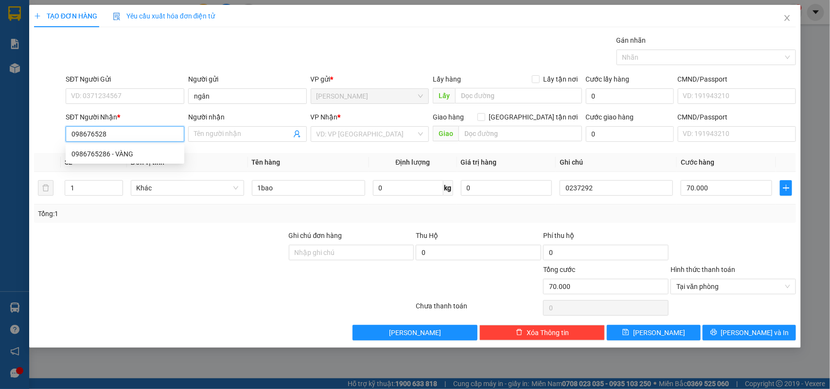
type input "0986765286"
click at [83, 154] on div "0986765286 - VÀNG" at bounding box center [124, 154] width 107 height 11
type input "VÀNG"
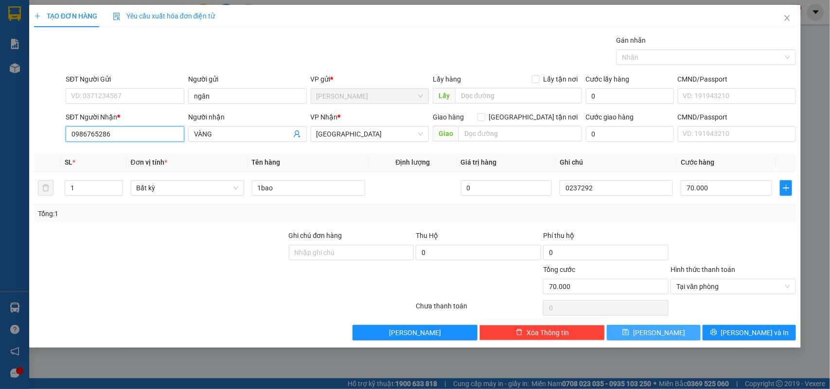
type input "0986765286"
click at [631, 336] on button "[PERSON_NAME]" at bounding box center [653, 333] width 93 height 16
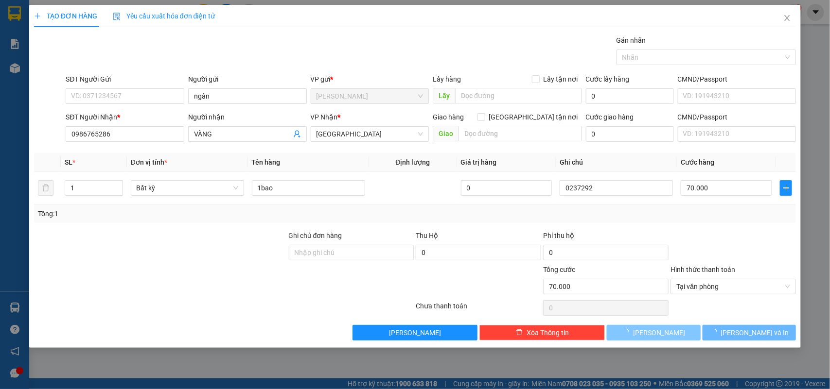
type input "0"
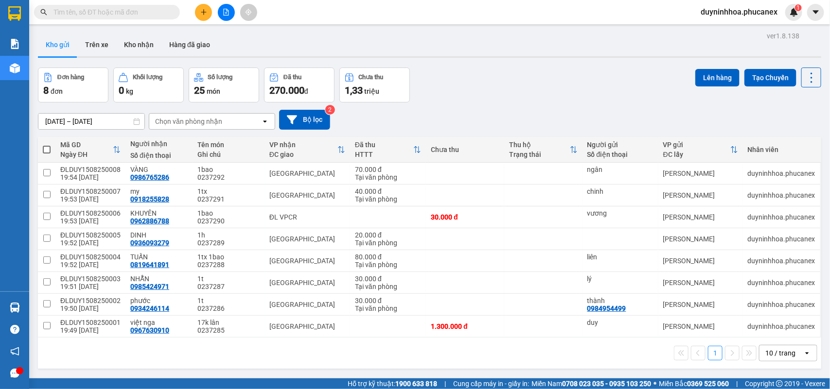
click at [44, 147] on span at bounding box center [47, 150] width 8 height 8
click at [47, 145] on input "checkbox" at bounding box center [47, 145] width 0 height 0
checkbox input "true"
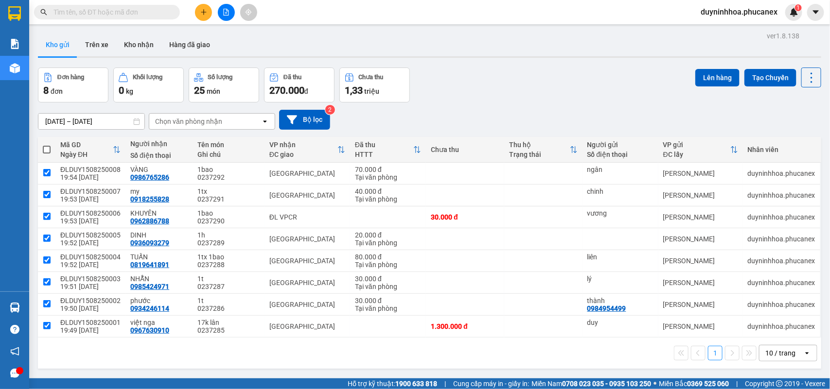
checkbox input "true"
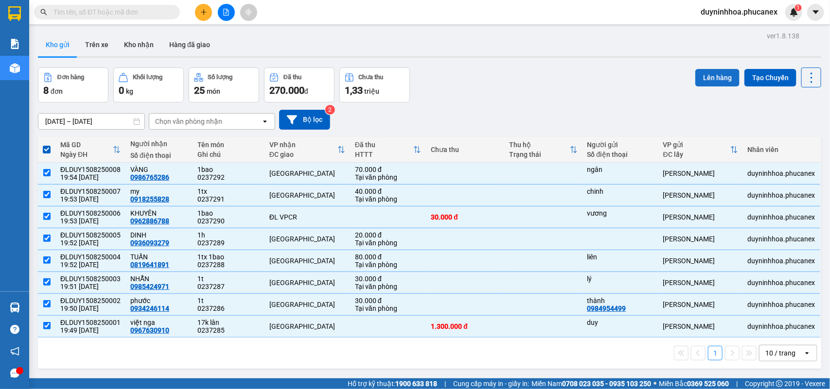
click at [706, 74] on button "Lên hàng" at bounding box center [717, 77] width 44 height 17
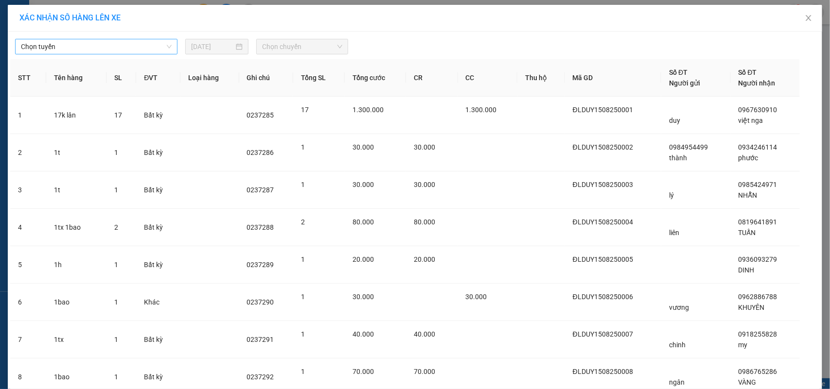
click at [103, 47] on span "Chọn tuyến" at bounding box center [96, 46] width 151 height 15
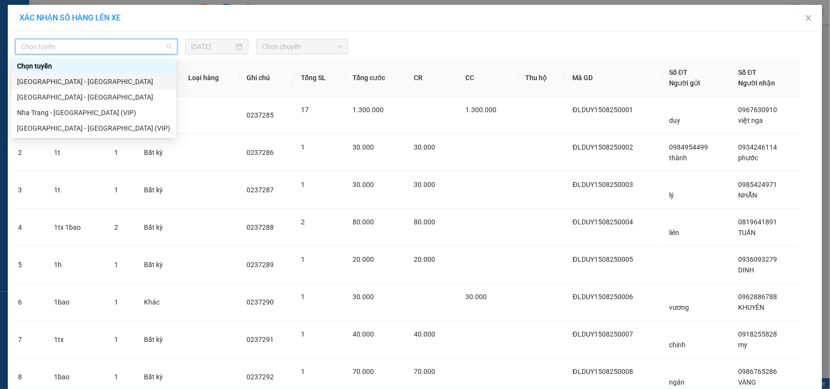
click at [67, 81] on div "[GEOGRAPHIC_DATA] - [GEOGRAPHIC_DATA]" at bounding box center [93, 81] width 153 height 11
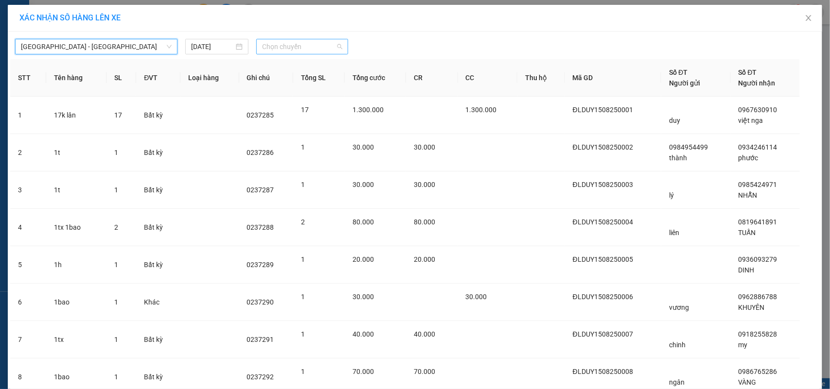
click at [266, 50] on span "Chọn chuyến" at bounding box center [302, 46] width 80 height 15
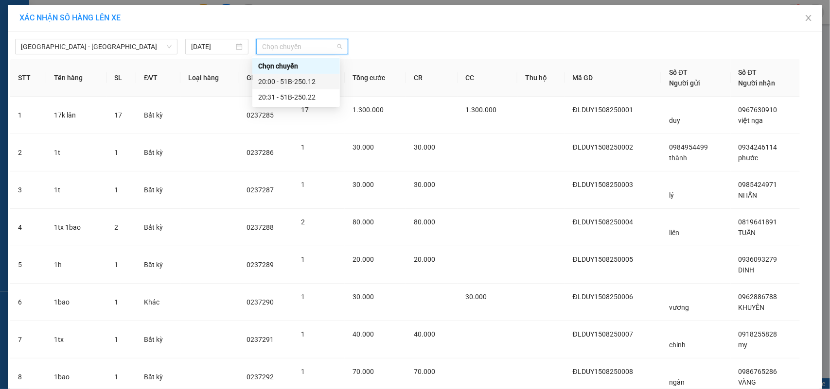
click at [282, 83] on div "20:00 - 51B-250.12" at bounding box center [296, 81] width 76 height 11
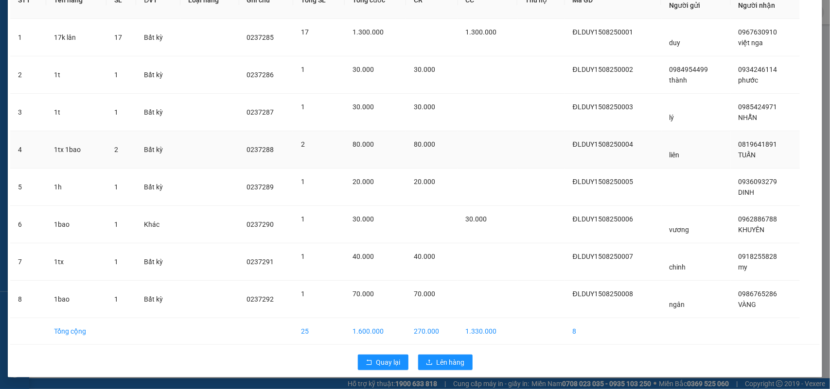
scroll to position [84, 0]
click at [453, 368] on button "Lên hàng" at bounding box center [445, 363] width 54 height 16
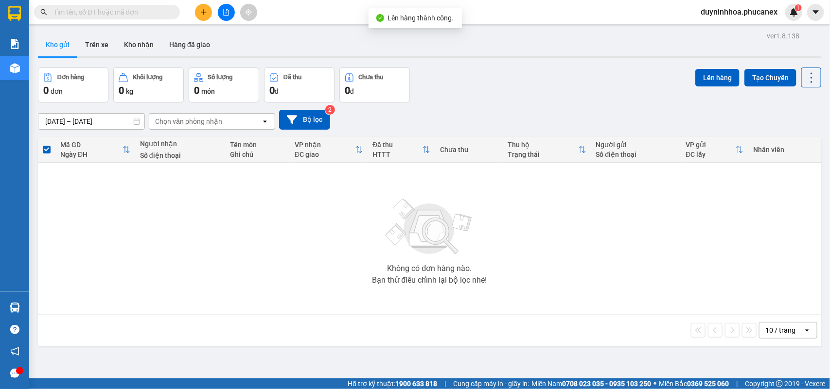
click at [734, 7] on span "duyninhhoa.phucanex" at bounding box center [739, 12] width 92 height 12
click at [725, 30] on span "Đăng xuất" at bounding box center [743, 30] width 72 height 11
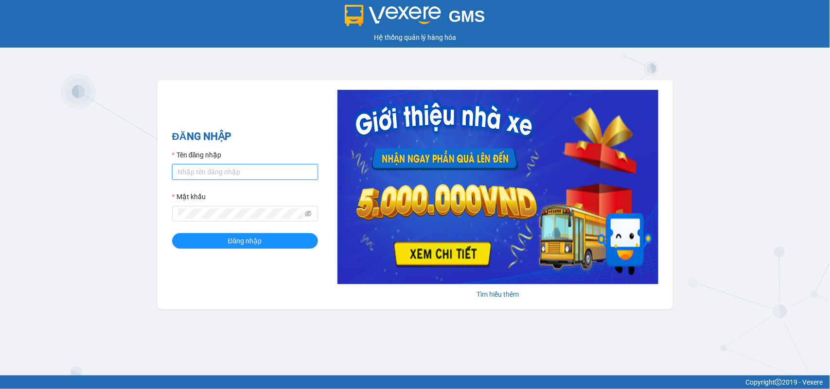
click at [215, 166] on input "Tên đăng nhập" at bounding box center [245, 172] width 146 height 16
type input "dienkhanh.phucanex"
click at [172, 233] on button "Đăng nhập" at bounding box center [245, 241] width 146 height 16
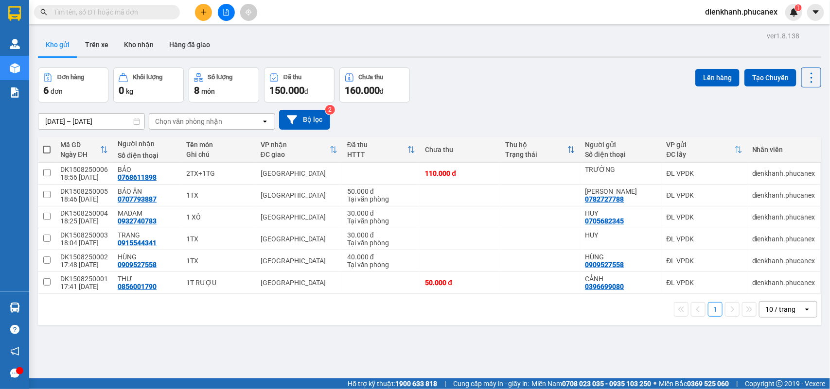
click at [45, 148] on span at bounding box center [47, 150] width 8 height 8
click at [47, 145] on input "checkbox" at bounding box center [47, 145] width 0 height 0
checkbox input "true"
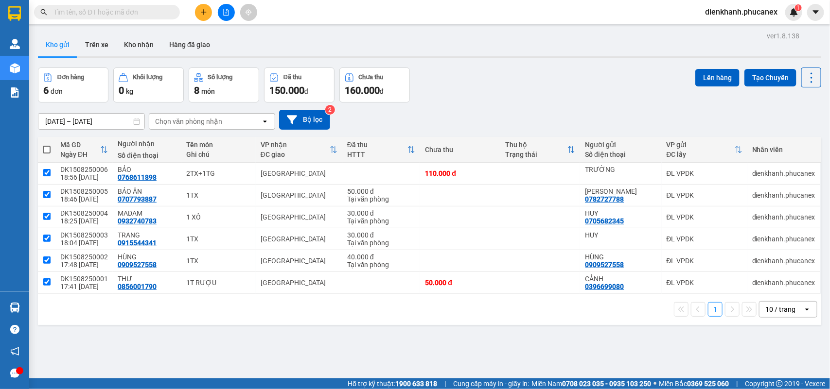
checkbox input "true"
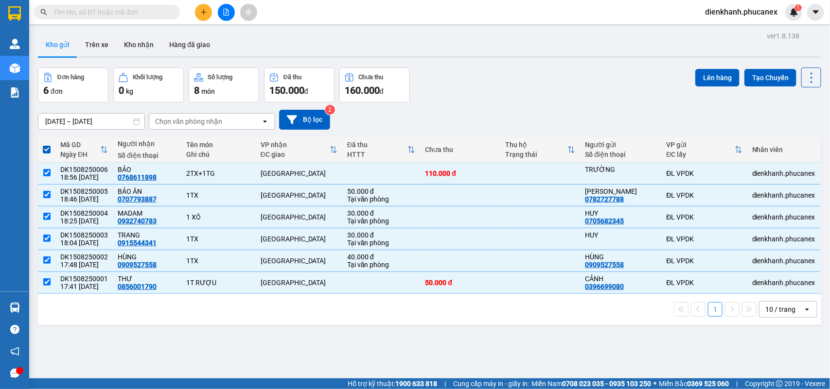
click at [715, 66] on div "ver 1.8.138 Kho gửi Trên xe [PERSON_NAME] Hàng đã [PERSON_NAME] hàng 6 đơn [PER…" at bounding box center [429, 223] width 791 height 389
click at [710, 72] on button "Lên hàng" at bounding box center [717, 77] width 44 height 17
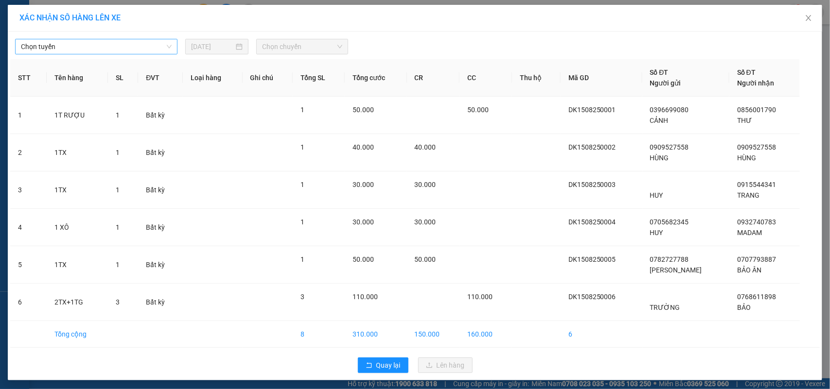
click at [146, 52] on span "Chọn tuyến" at bounding box center [96, 46] width 151 height 15
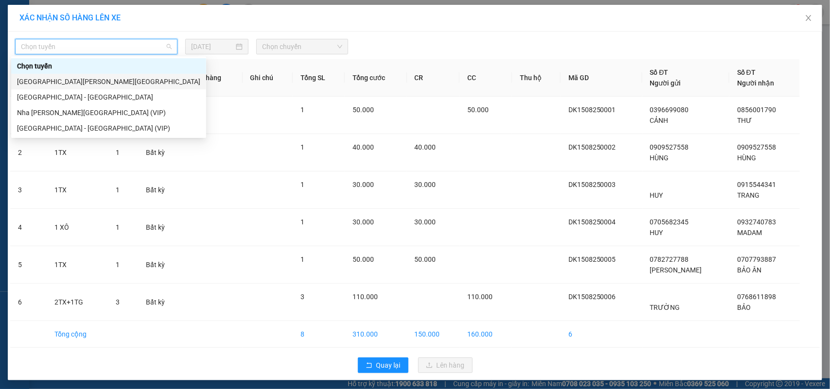
click at [68, 79] on div "[GEOGRAPHIC_DATA][PERSON_NAME][GEOGRAPHIC_DATA]" at bounding box center [108, 81] width 183 height 11
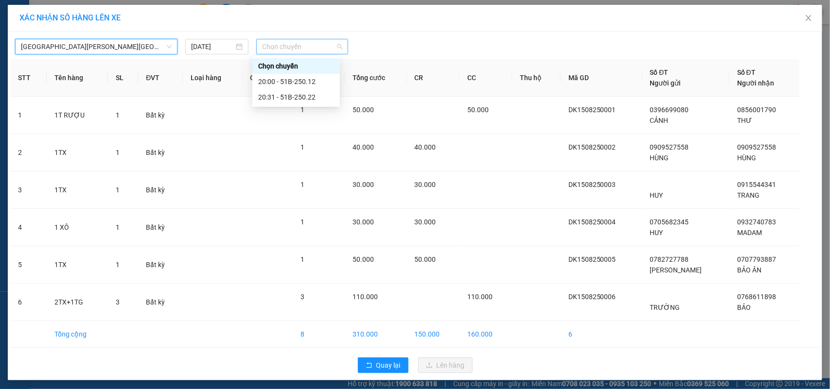
click at [294, 45] on span "Chọn chuyến" at bounding box center [302, 46] width 80 height 15
click at [290, 79] on div "20:00 - 51B-250.12" at bounding box center [296, 81] width 76 height 11
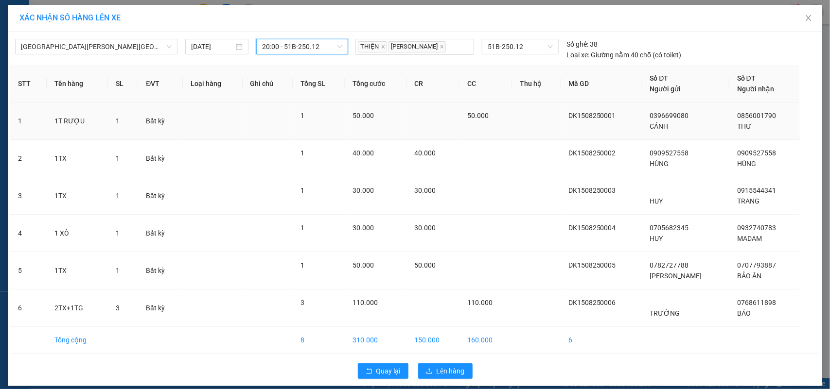
scroll to position [10, 0]
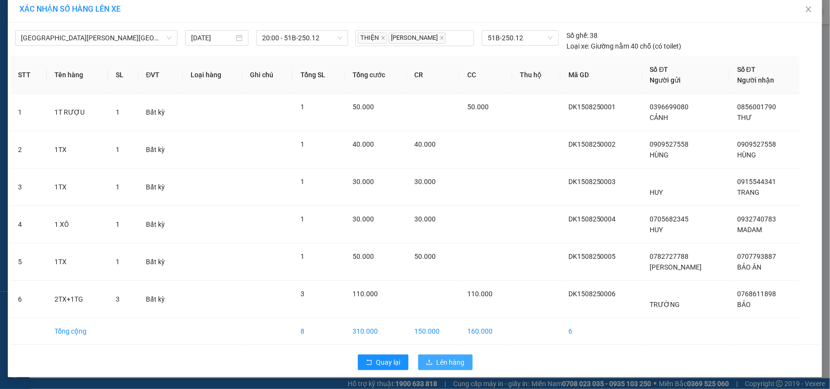
click at [428, 357] on button "Lên hàng" at bounding box center [445, 363] width 54 height 16
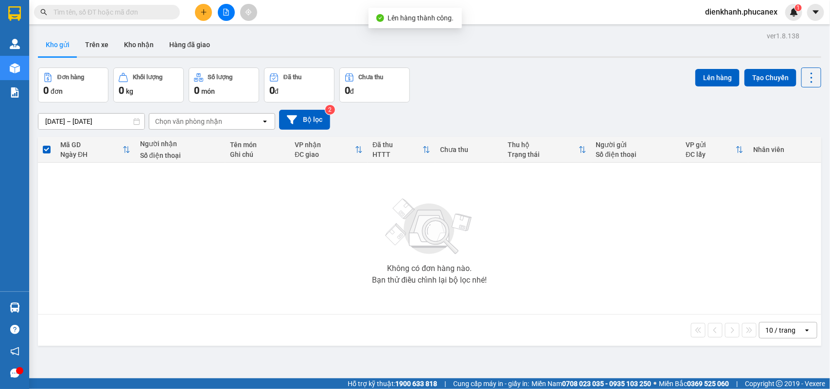
click at [756, 10] on span "dienkhanh.phucanex" at bounding box center [741, 12] width 88 height 12
click at [490, 76] on div "Đơn hàng 0 đơn Khối lượng 0 kg Số lượng 0 món Đã thu 0 đ Chưa thu 0 đ Lên hàng …" at bounding box center [429, 85] width 783 height 35
click at [224, 14] on icon "file-add" at bounding box center [226, 12] width 7 height 7
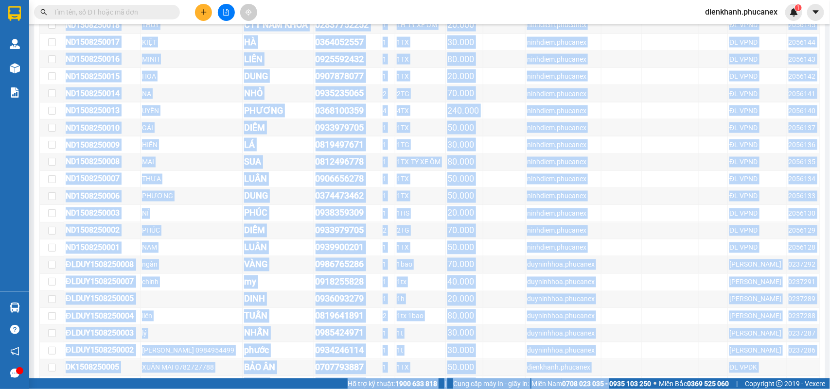
scroll to position [827, 0]
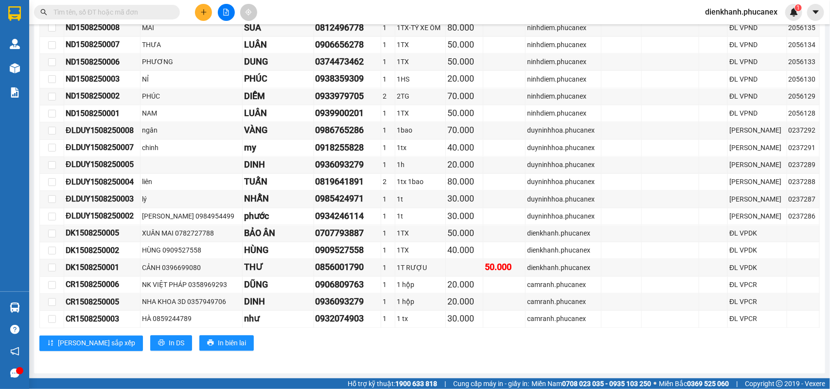
drag, startPoint x: 78, startPoint y: 177, endPoint x: 822, endPoint y: 325, distance: 758.5
click at [822, 325] on main "Nha Trang - Sài Gòn 15/08/2025 20:00 - 51B-250.12 Làm mới In phơi In đơn chọn T…" at bounding box center [415, 189] width 830 height 379
copy table "Phúc An Express 1900 06 68 06 215 Phạm Ngũ Lão, Quận 1 PHƠI HÀNG 20:05 - 15/08/…"
